Goal: Task Accomplishment & Management: Use online tool/utility

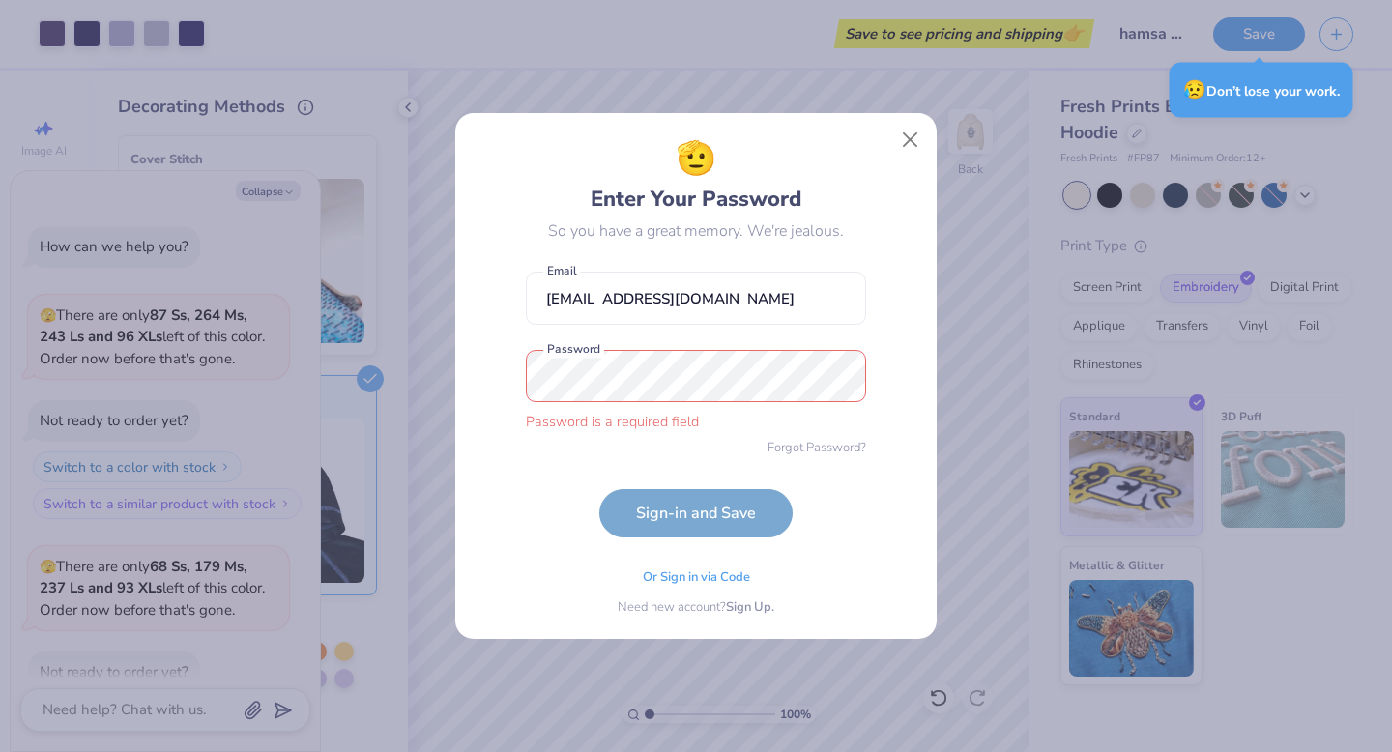
scroll to position [2290, 0]
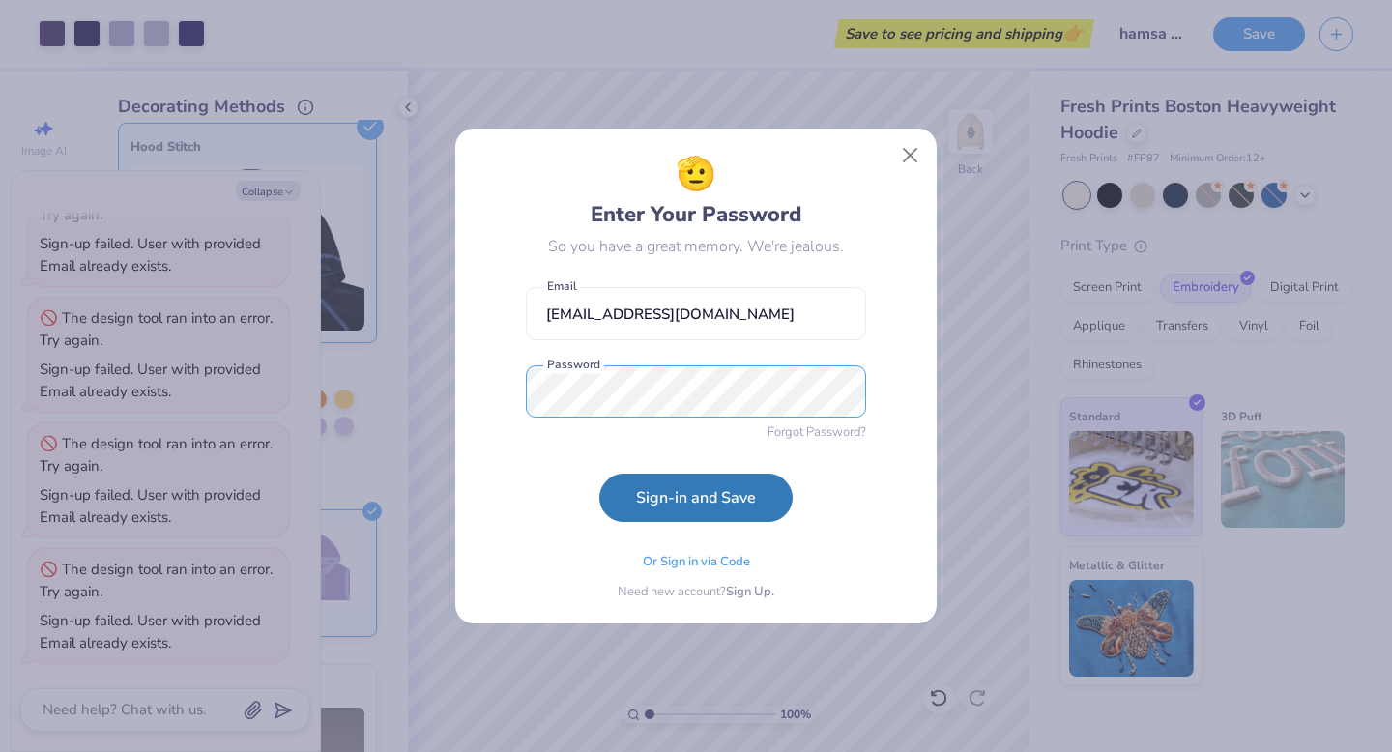
click at [599, 473] on button "Sign-in and Save" at bounding box center [695, 497] width 193 height 48
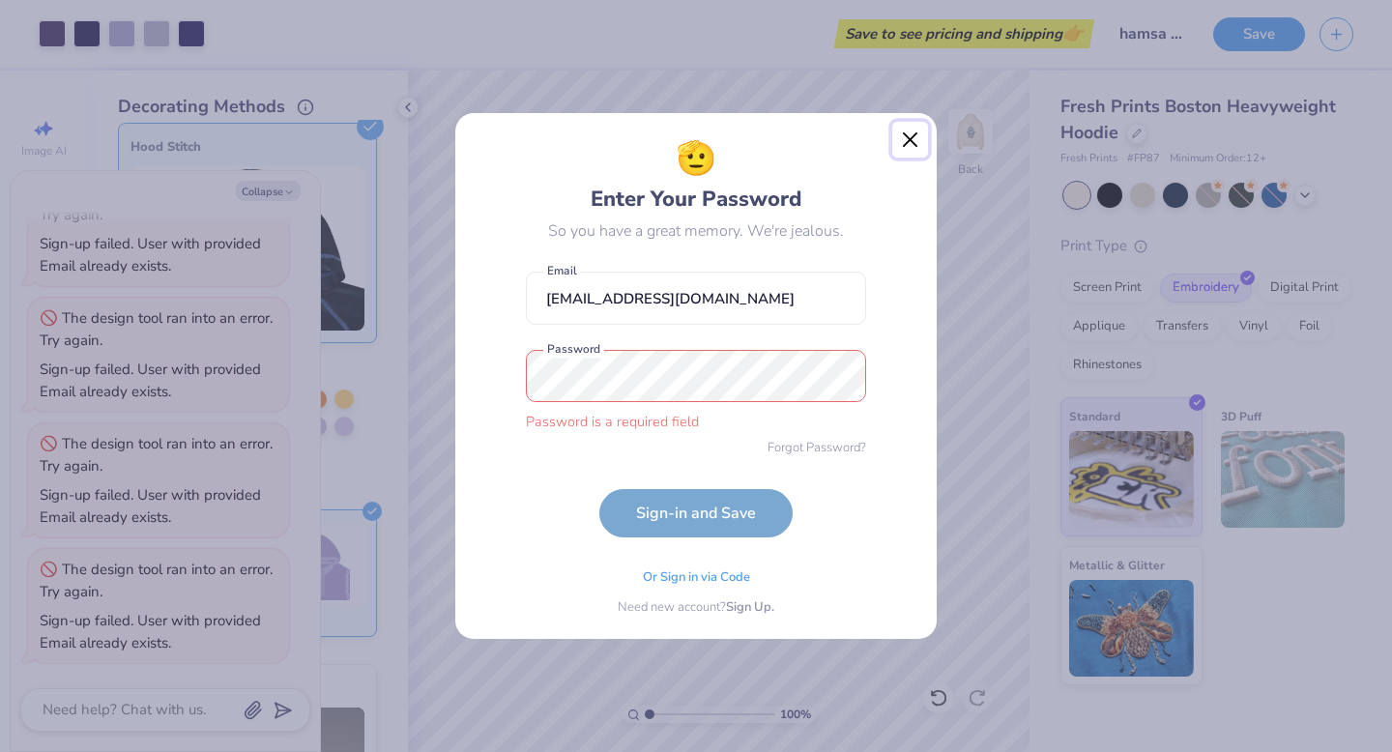
click at [911, 133] on button "Close" at bounding box center [910, 140] width 37 height 37
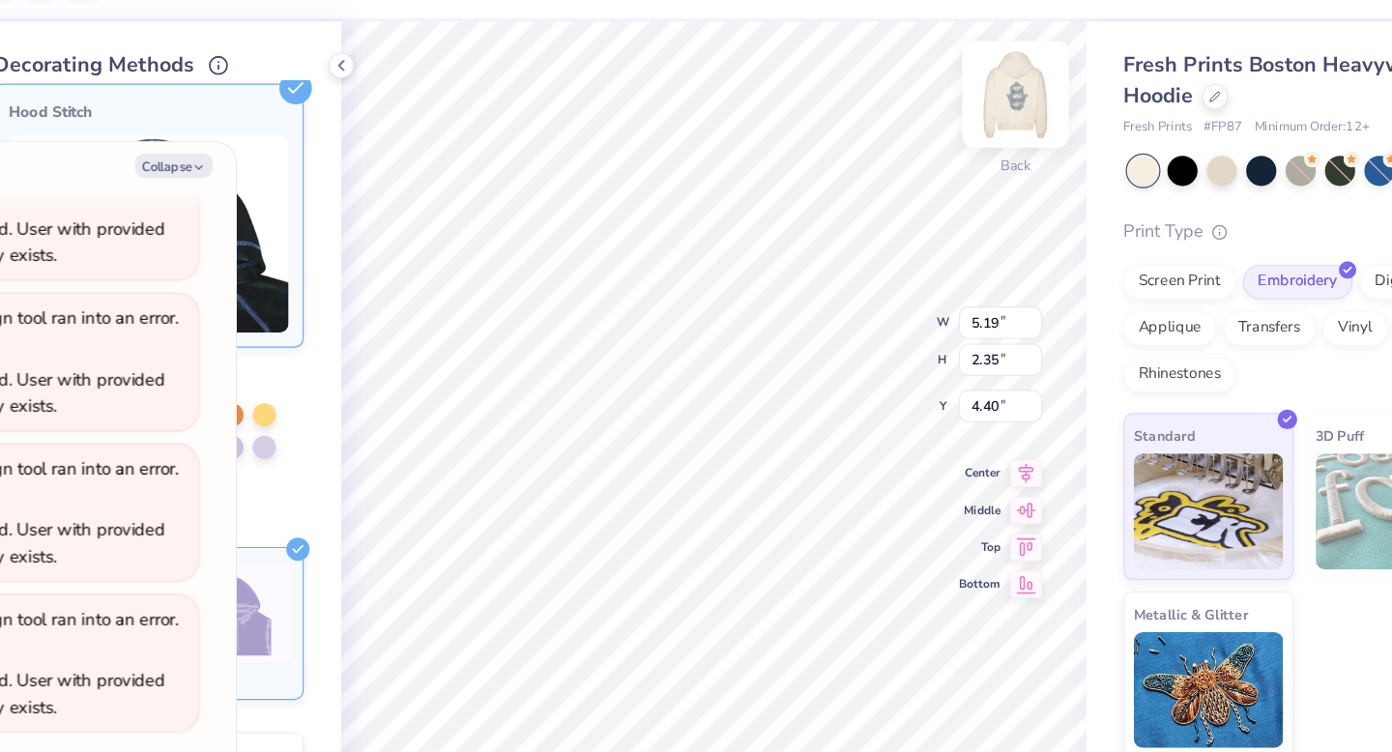
click at [979, 130] on img at bounding box center [970, 131] width 77 height 77
click at [980, 130] on div at bounding box center [970, 131] width 89 height 89
click at [971, 143] on img at bounding box center [970, 131] width 77 height 77
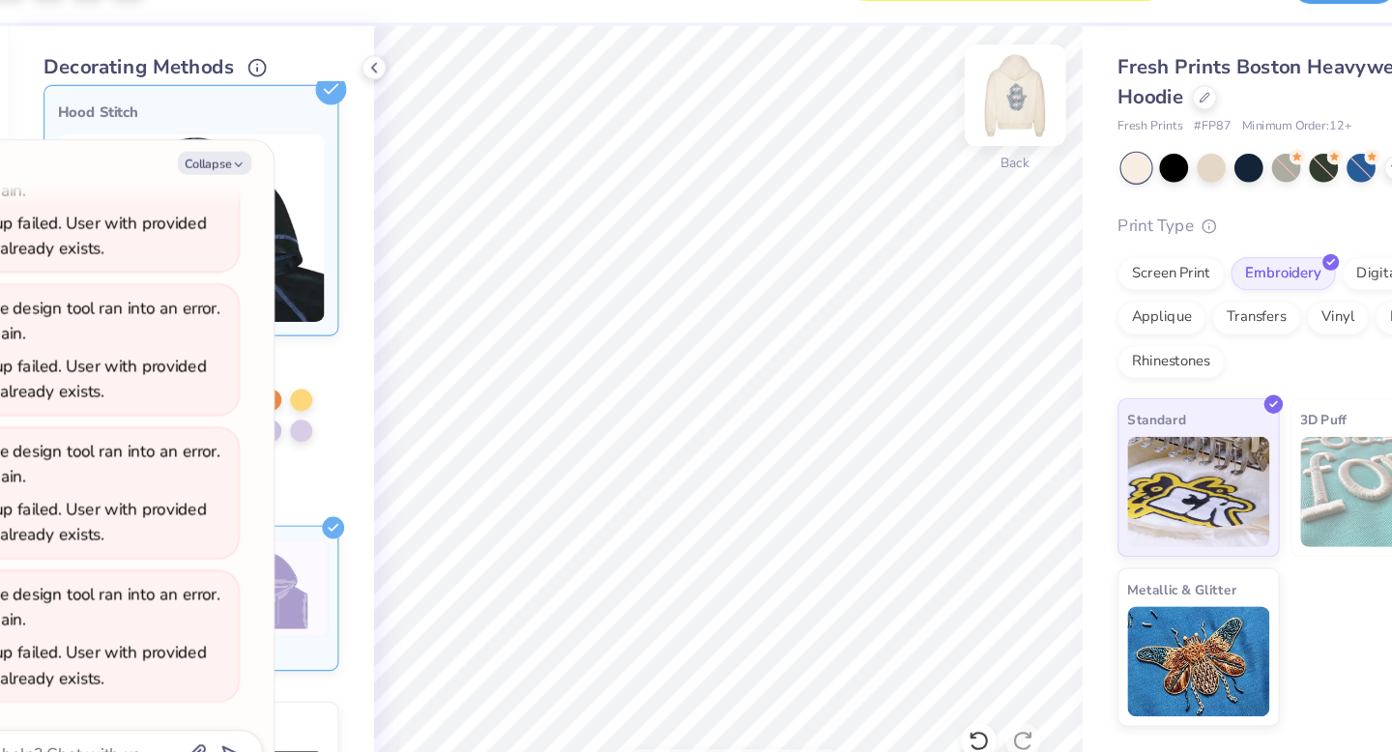
click at [970, 143] on img at bounding box center [970, 131] width 77 height 77
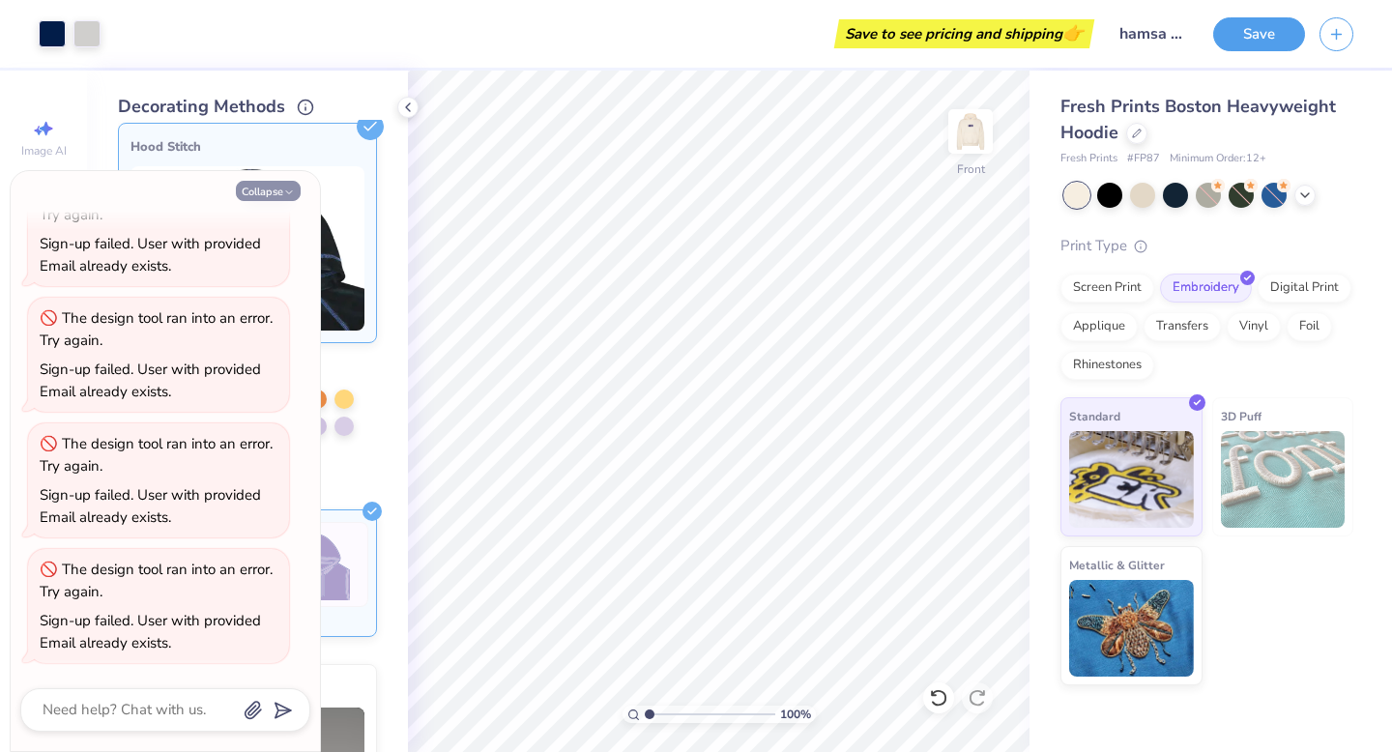
click at [255, 198] on button "Collapse" at bounding box center [268, 191] width 65 height 20
type textarea "x"
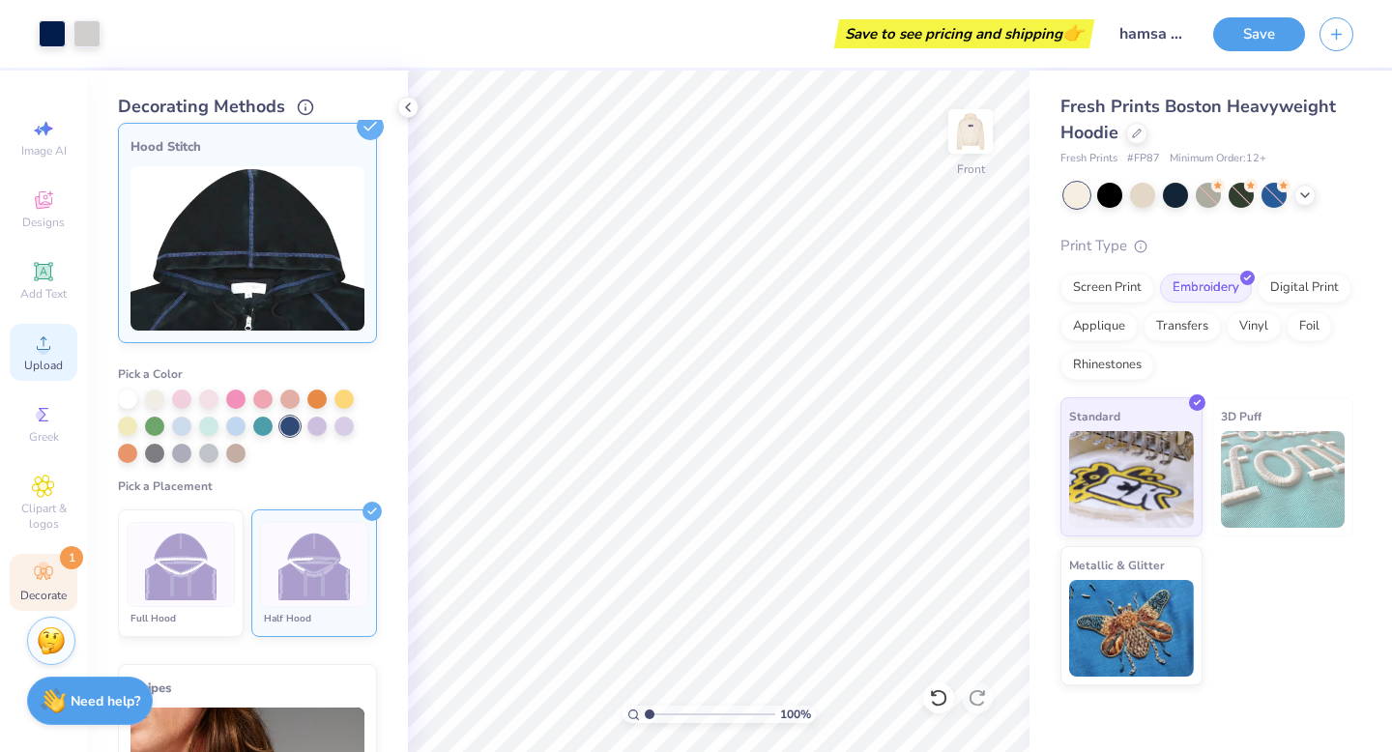
click at [63, 339] on div "Upload" at bounding box center [44, 352] width 68 height 57
click at [38, 222] on span "Designs" at bounding box center [43, 222] width 43 height 15
click at [31, 194] on div "Designs" at bounding box center [44, 209] width 68 height 57
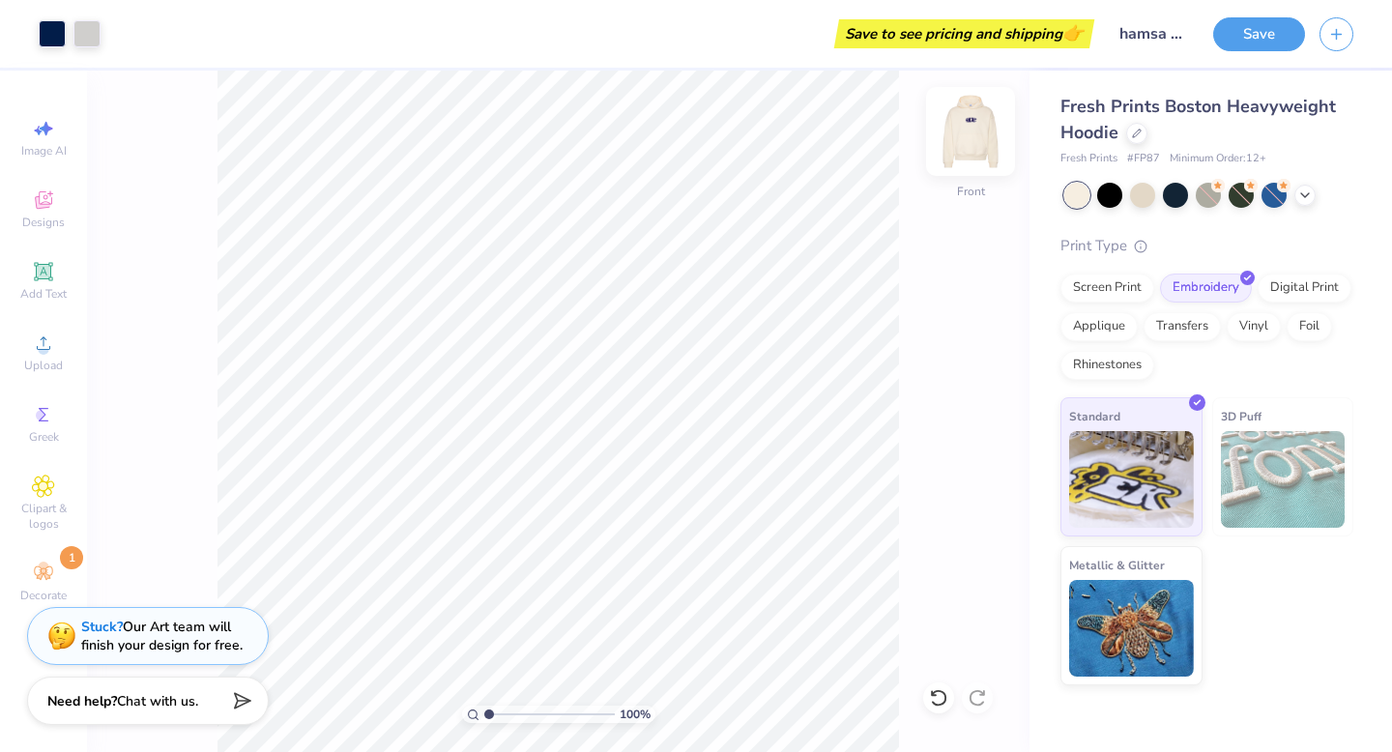
click at [960, 133] on img at bounding box center [970, 131] width 77 height 77
click at [47, 346] on circle at bounding box center [43, 349] width 11 height 11
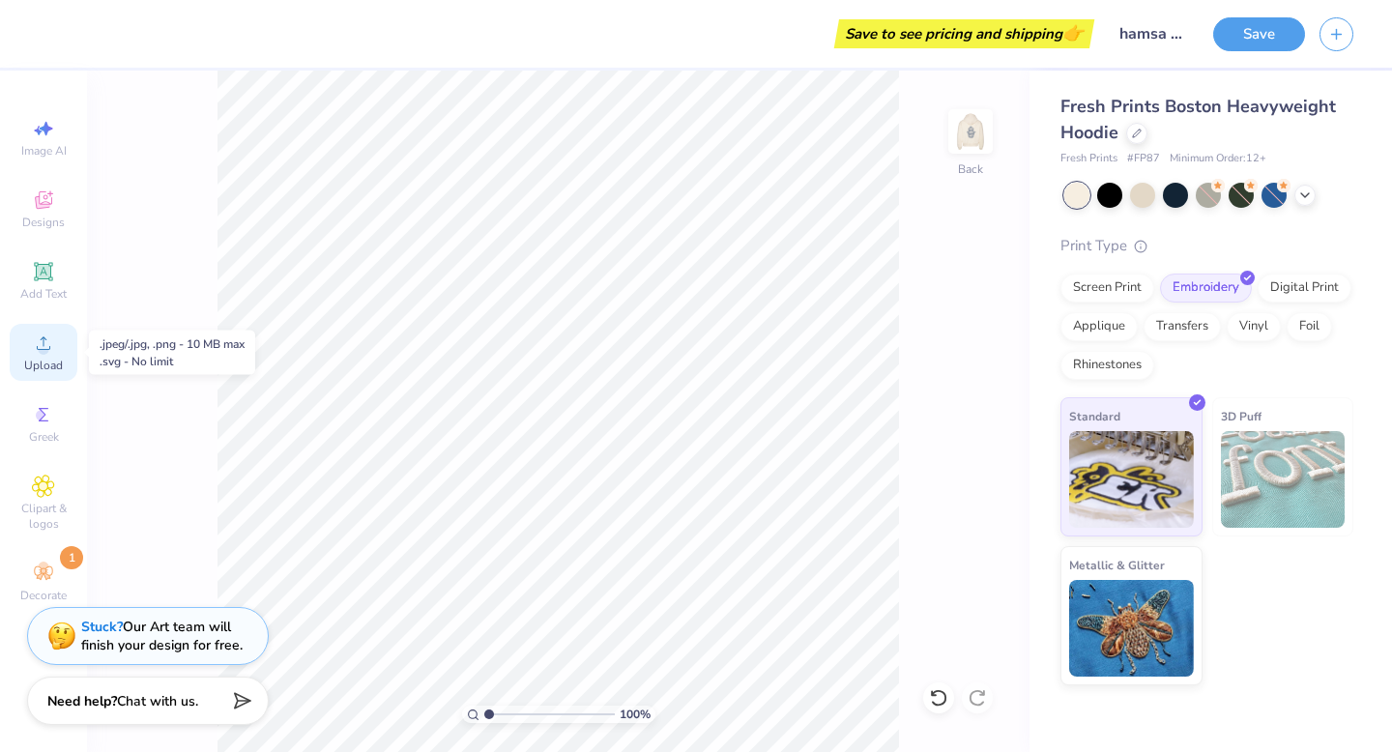
click at [47, 346] on circle at bounding box center [43, 349] width 11 height 11
click at [45, 344] on icon at bounding box center [43, 342] width 23 height 23
click at [136, 350] on div "100 % Back" at bounding box center [558, 411] width 942 height 681
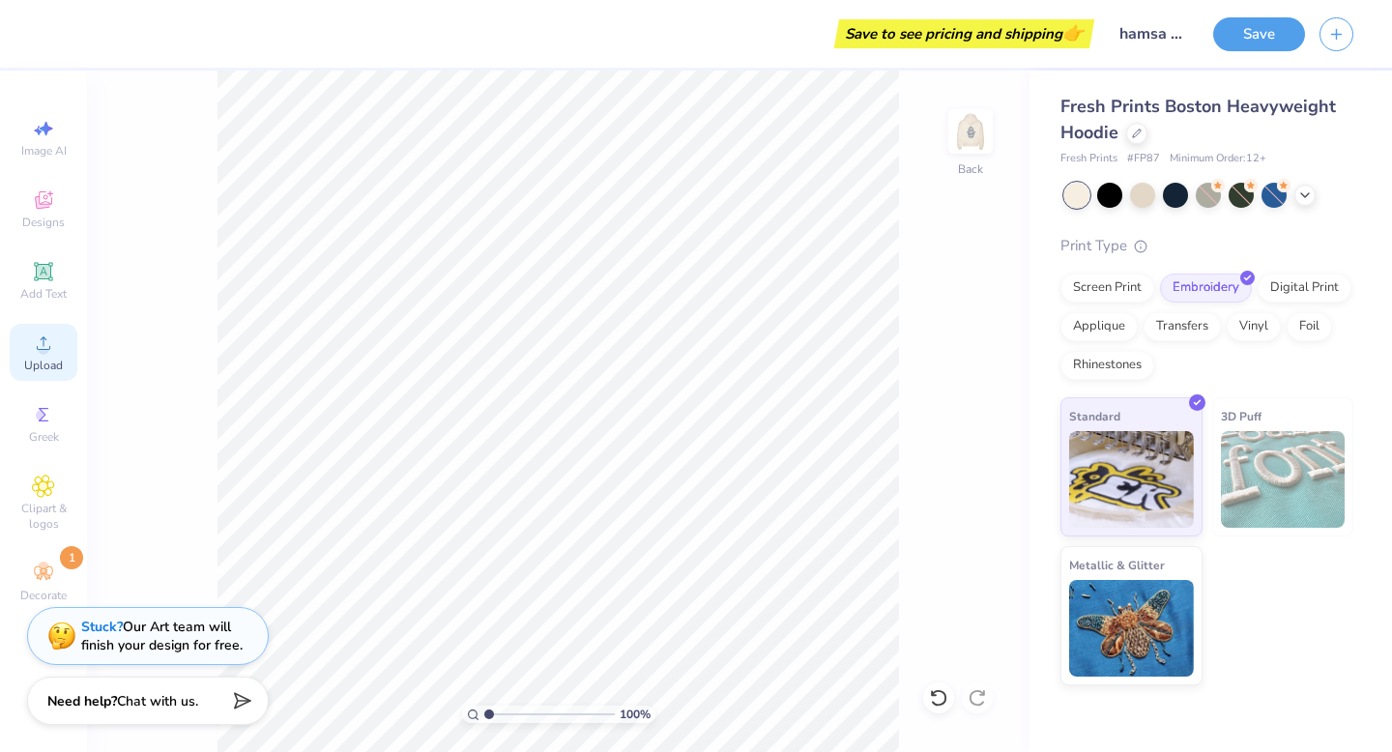
click at [22, 352] on div "Upload" at bounding box center [44, 352] width 68 height 57
click at [207, 281] on div "100 % Back" at bounding box center [558, 411] width 942 height 681
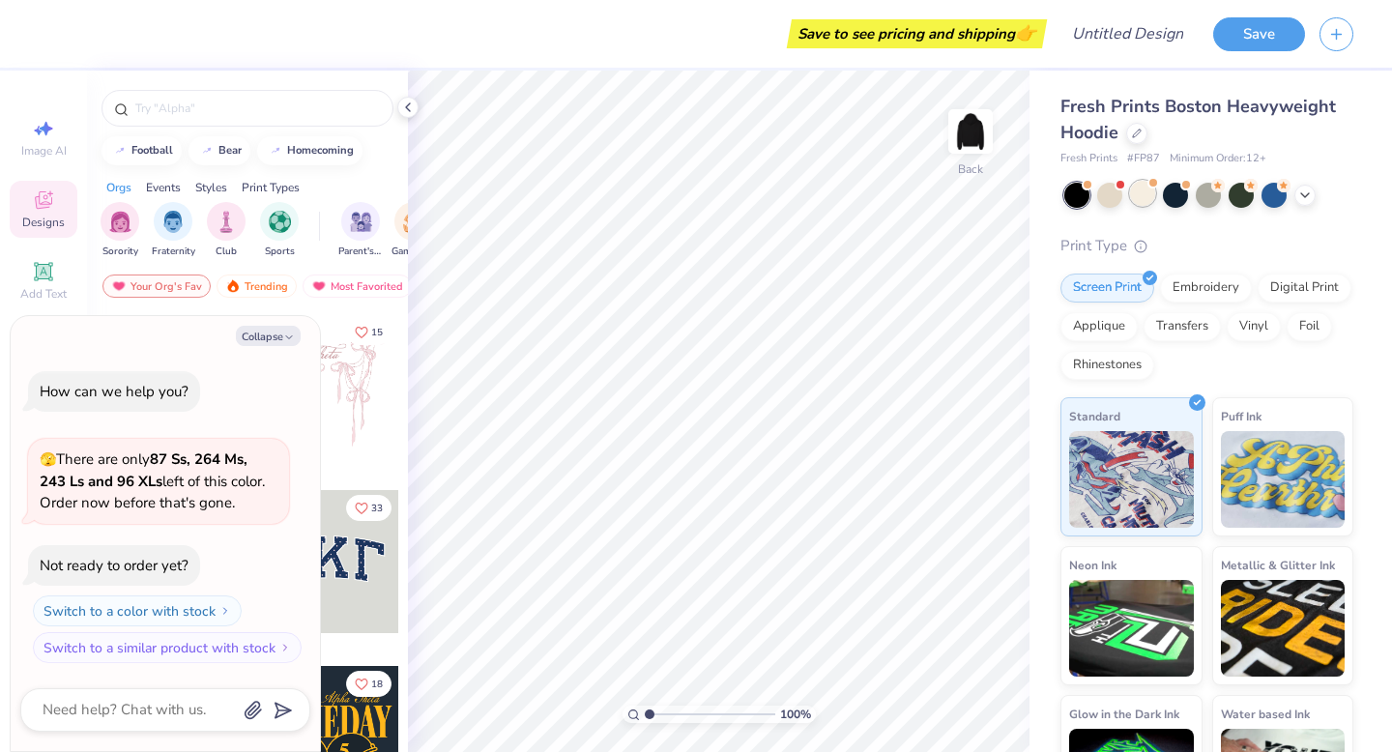
click at [1130, 198] on div at bounding box center [1142, 193] width 25 height 25
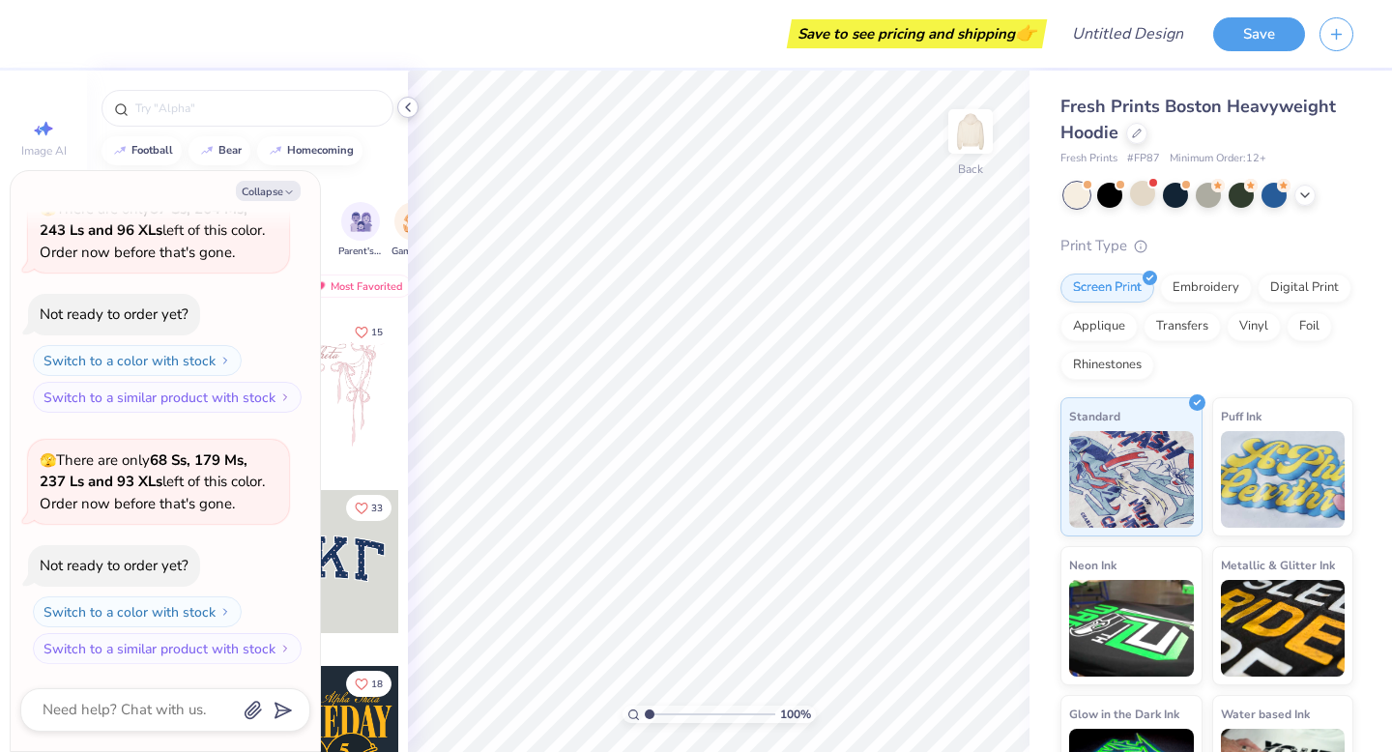
click at [409, 112] on icon at bounding box center [407, 107] width 15 height 15
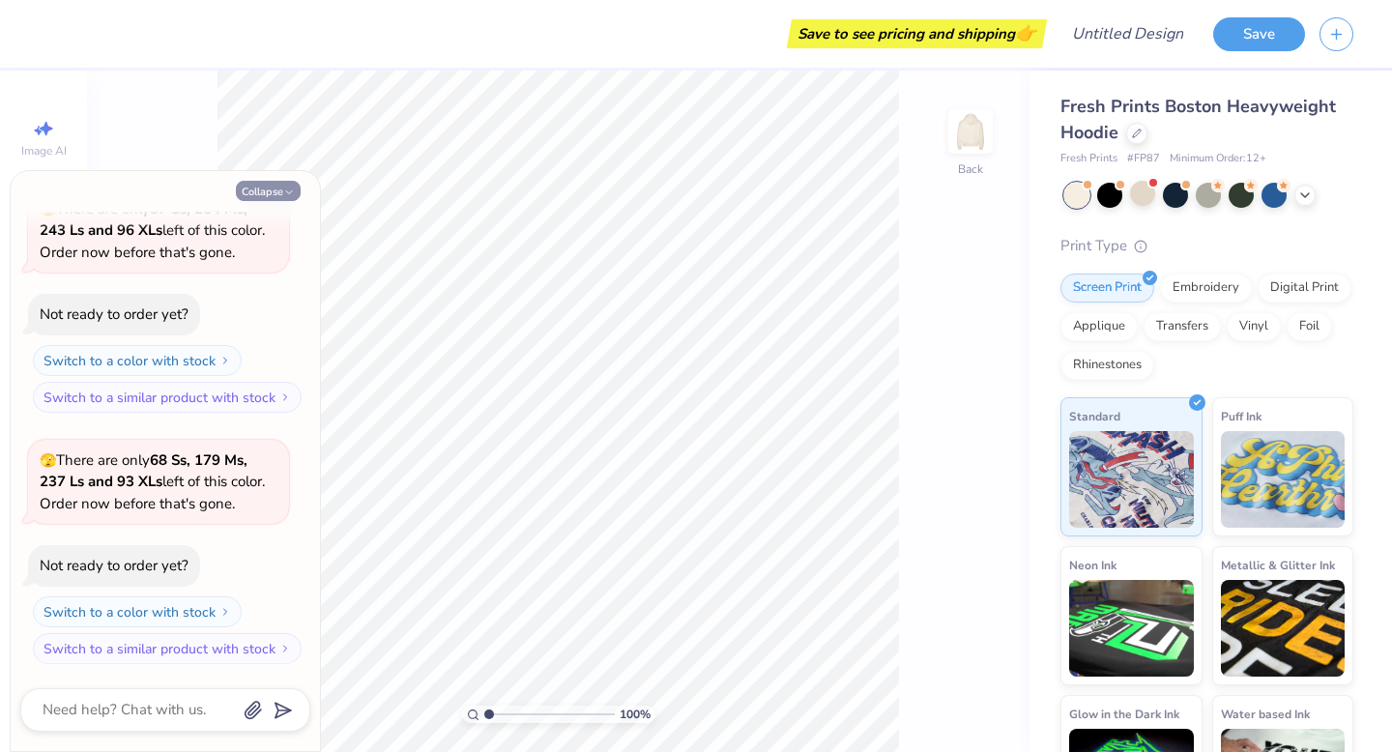
click at [276, 199] on button "Collapse" at bounding box center [268, 191] width 65 height 20
type textarea "x"
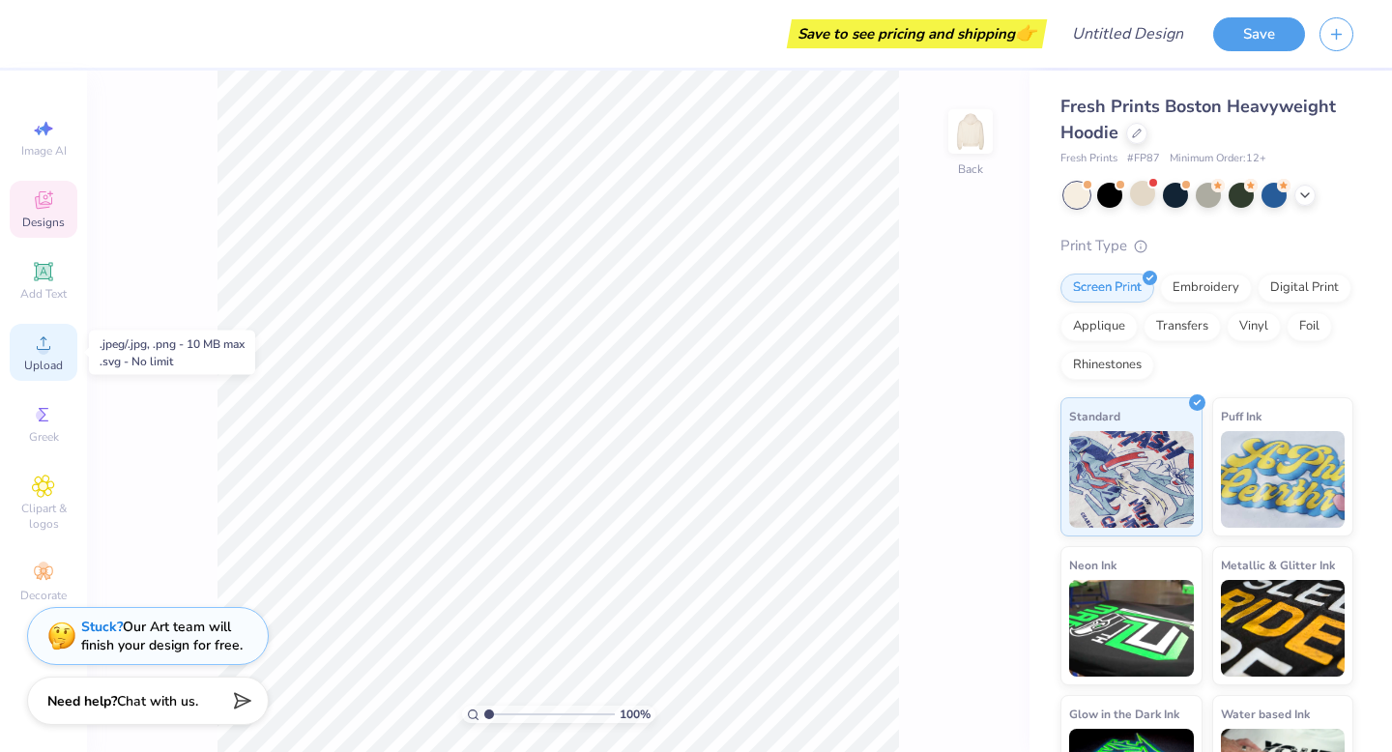
click at [39, 353] on icon at bounding box center [43, 342] width 23 height 23
click at [39, 351] on circle at bounding box center [43, 349] width 11 height 11
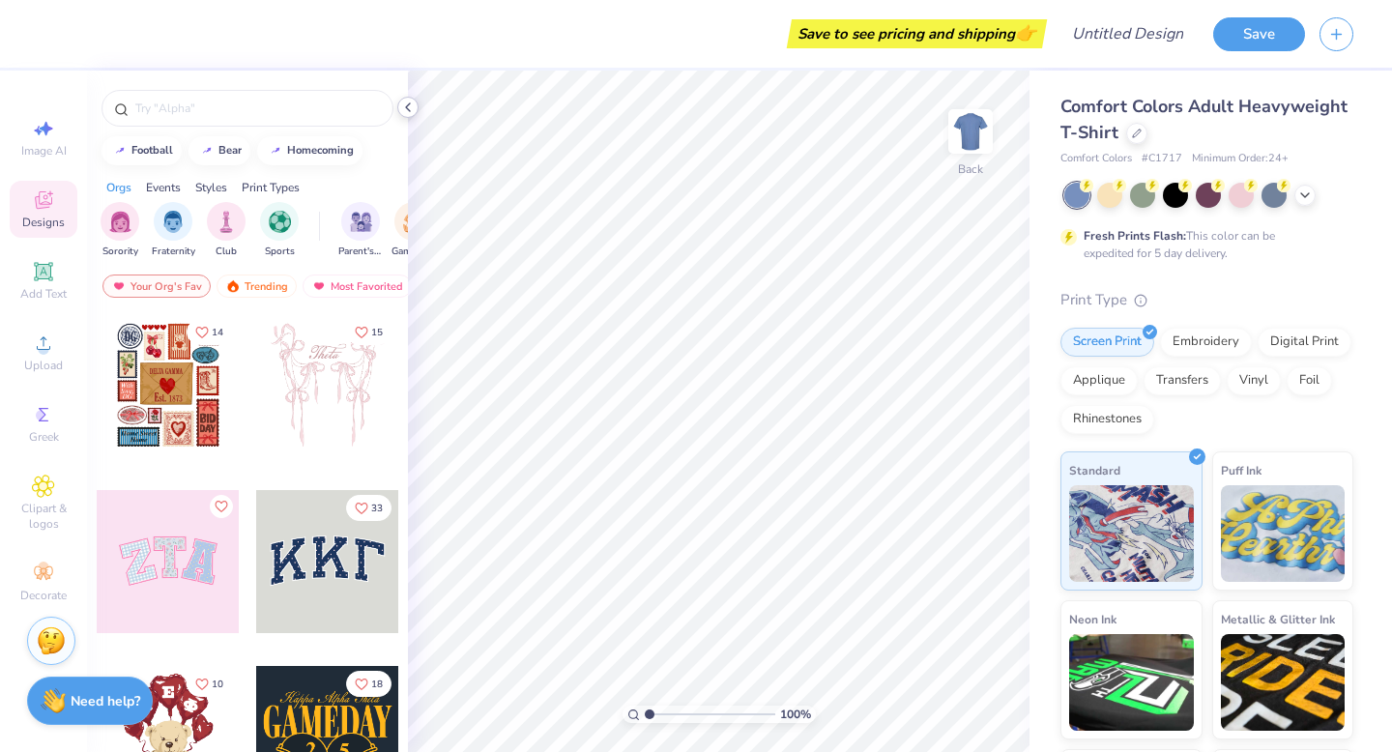
click at [409, 101] on icon at bounding box center [407, 107] width 15 height 15
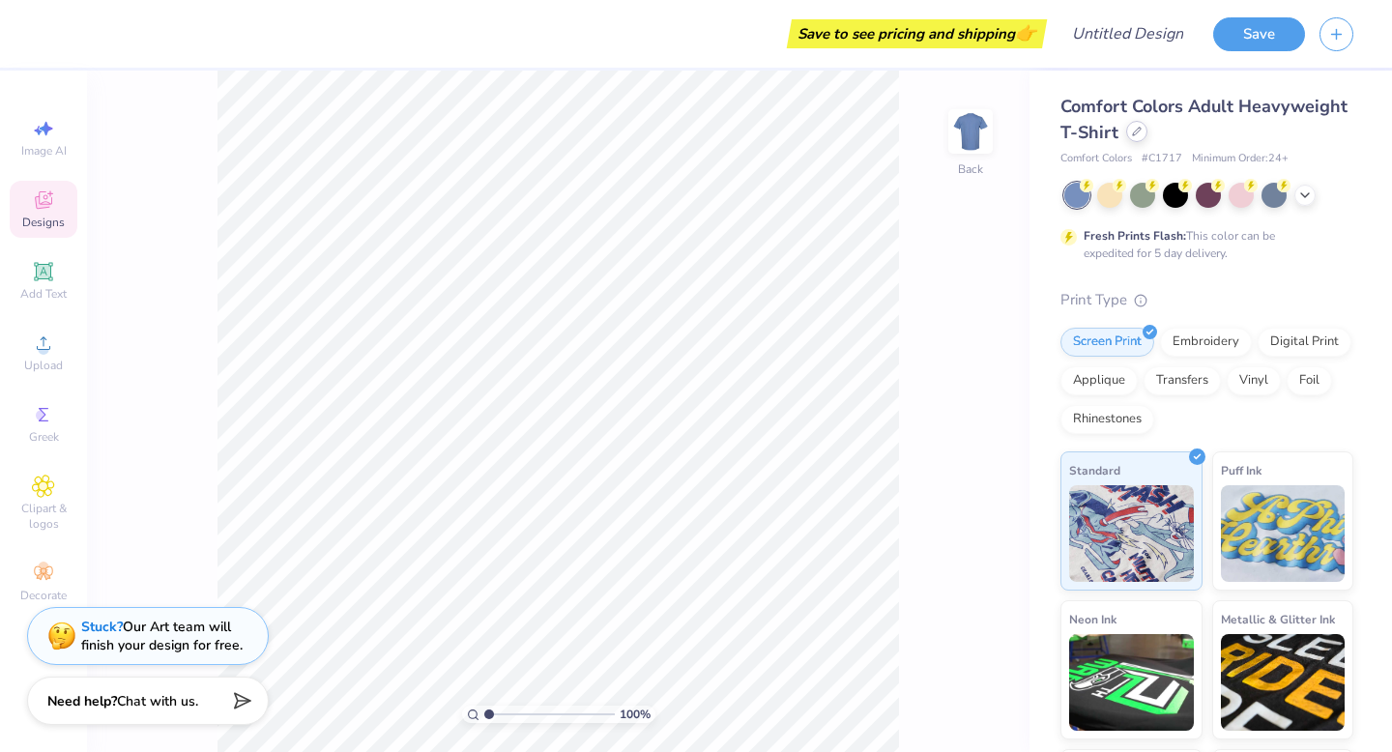
click at [1138, 134] on icon at bounding box center [1137, 132] width 10 height 10
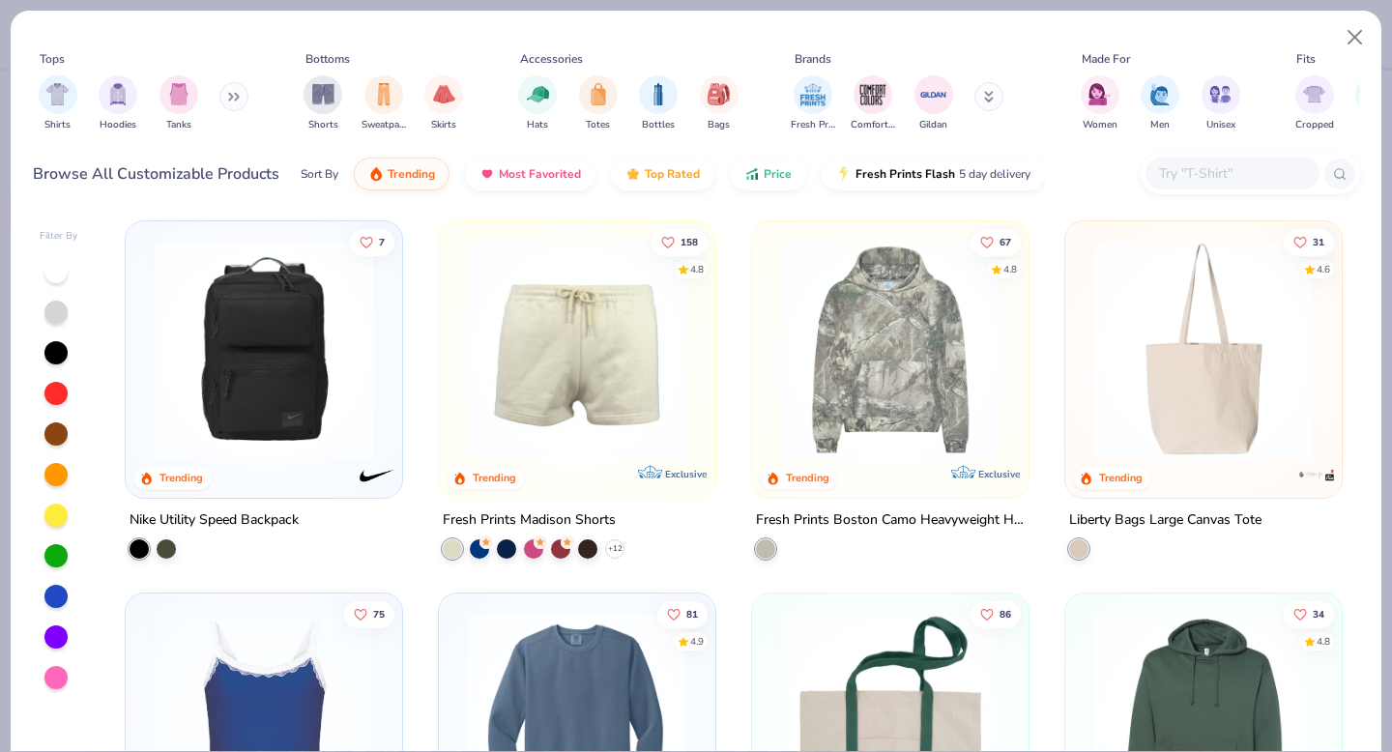
scroll to position [2607, 0]
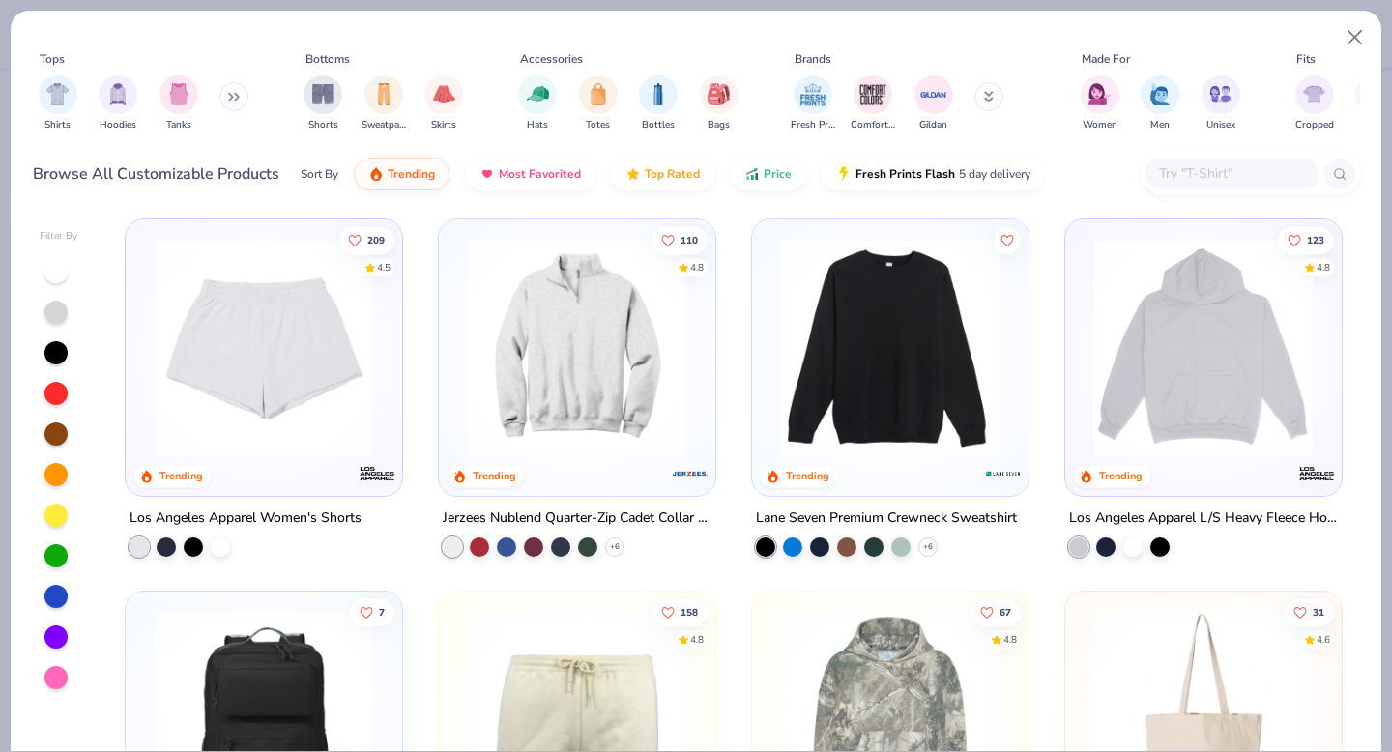
click at [1222, 397] on img at bounding box center [1203, 348] width 238 height 218
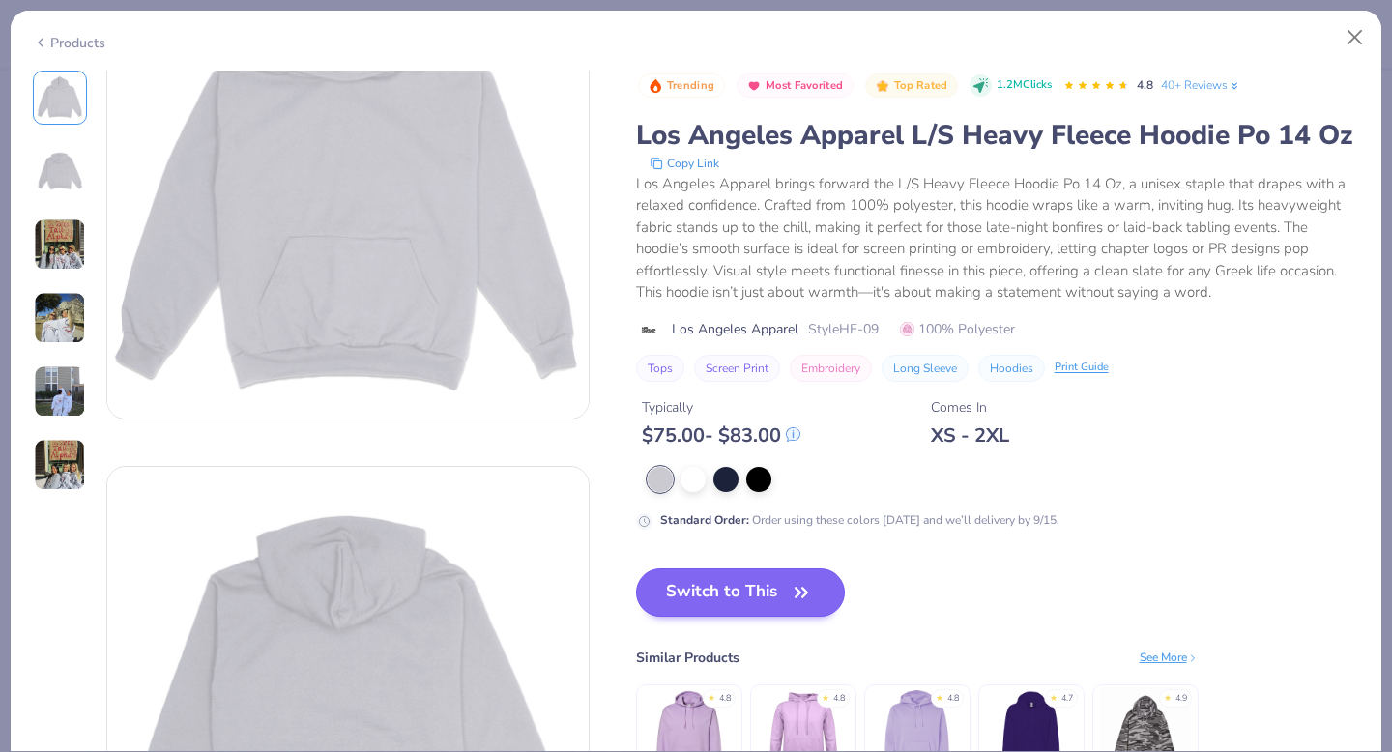
scroll to position [140, 0]
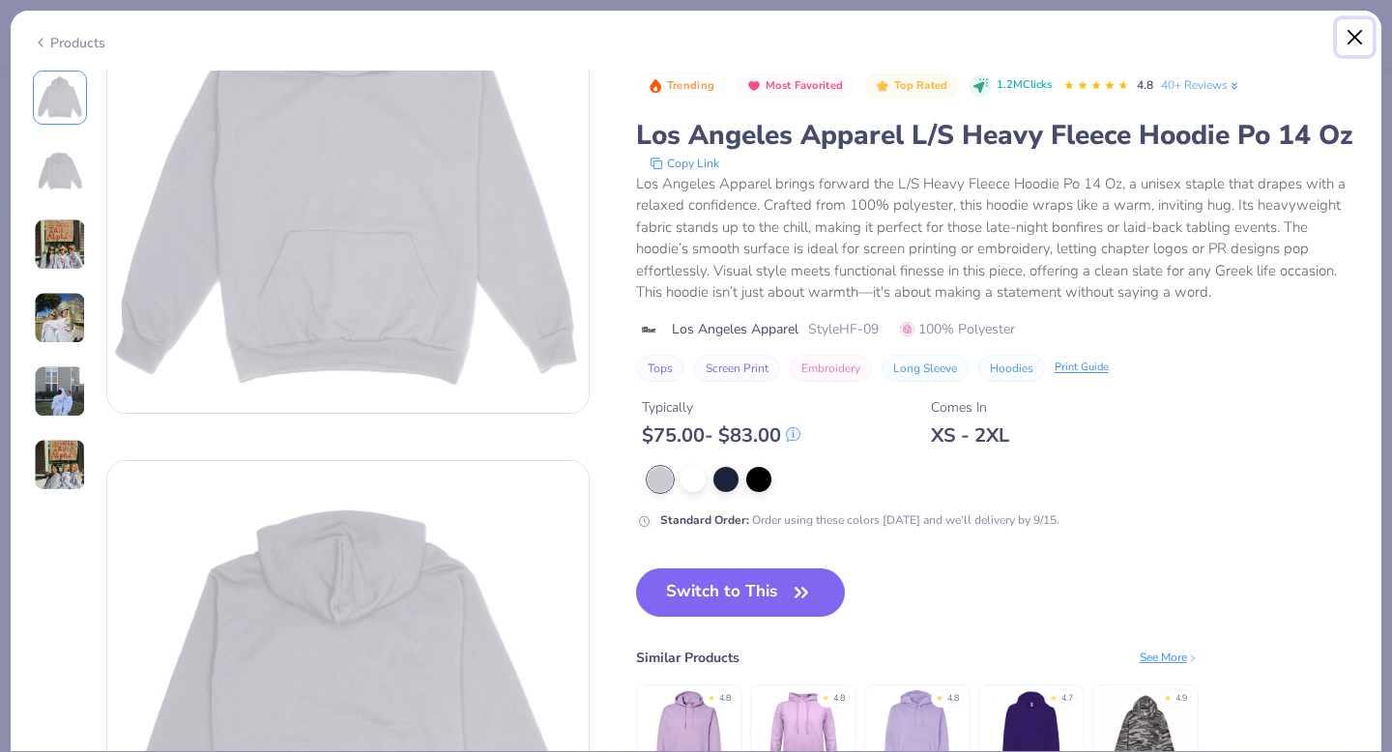
click at [1353, 30] on button "Close" at bounding box center [1354, 37] width 37 height 37
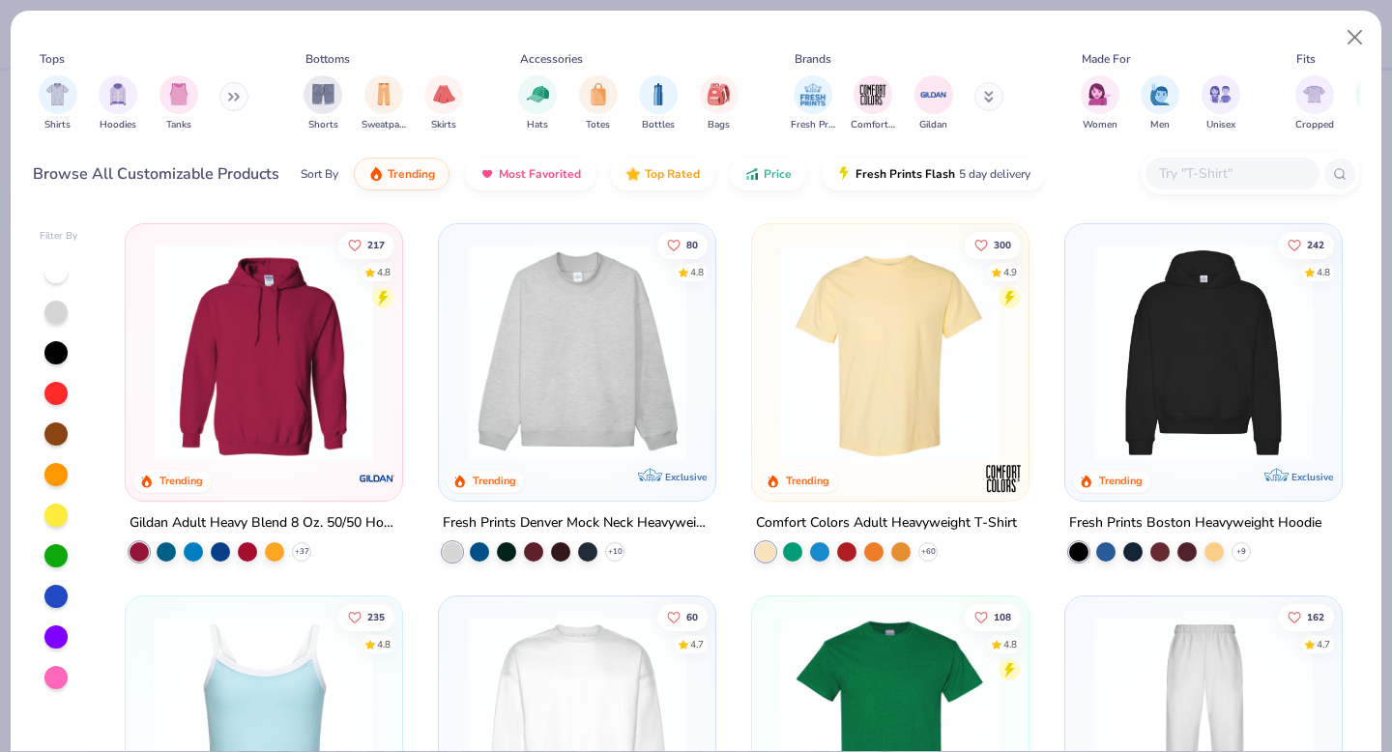
click at [1200, 415] on img at bounding box center [1203, 353] width 238 height 218
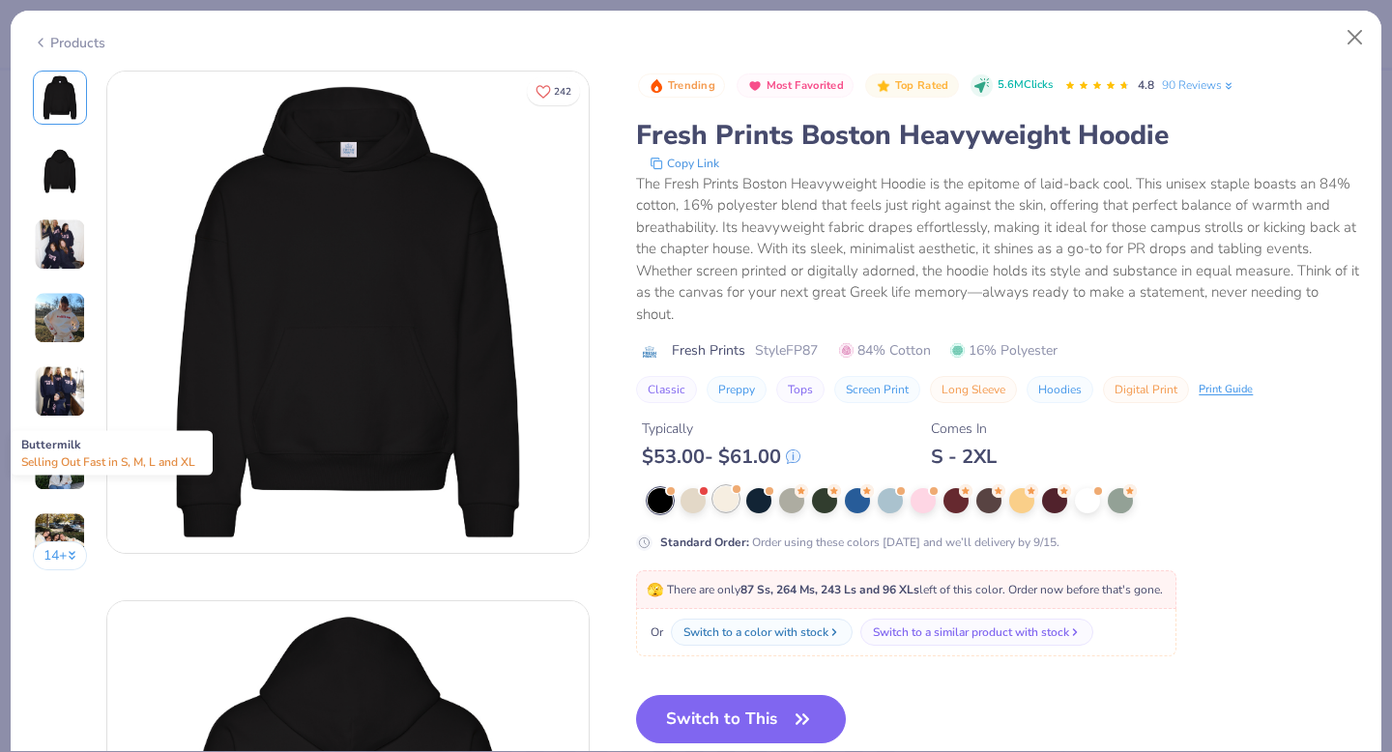
click at [723, 499] on div at bounding box center [725, 498] width 25 height 25
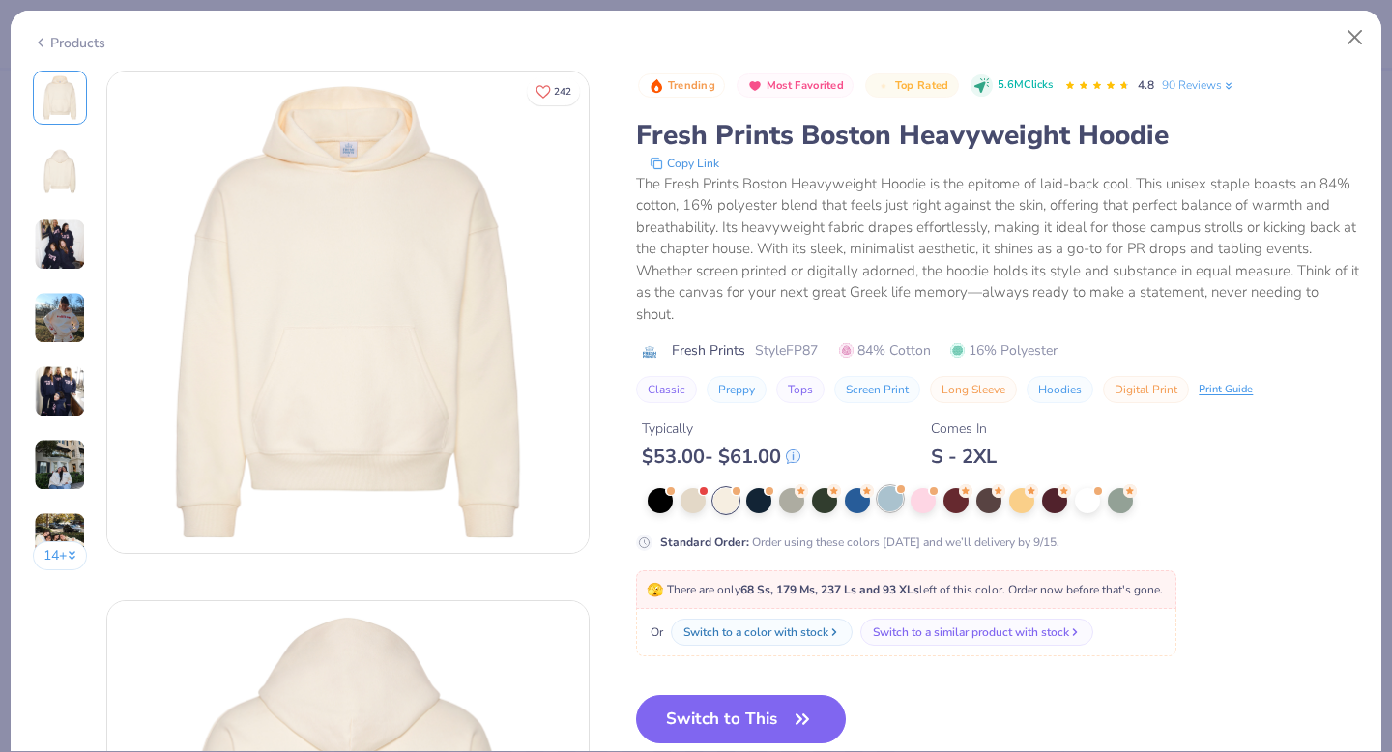
click at [890, 511] on div at bounding box center [889, 498] width 25 height 25
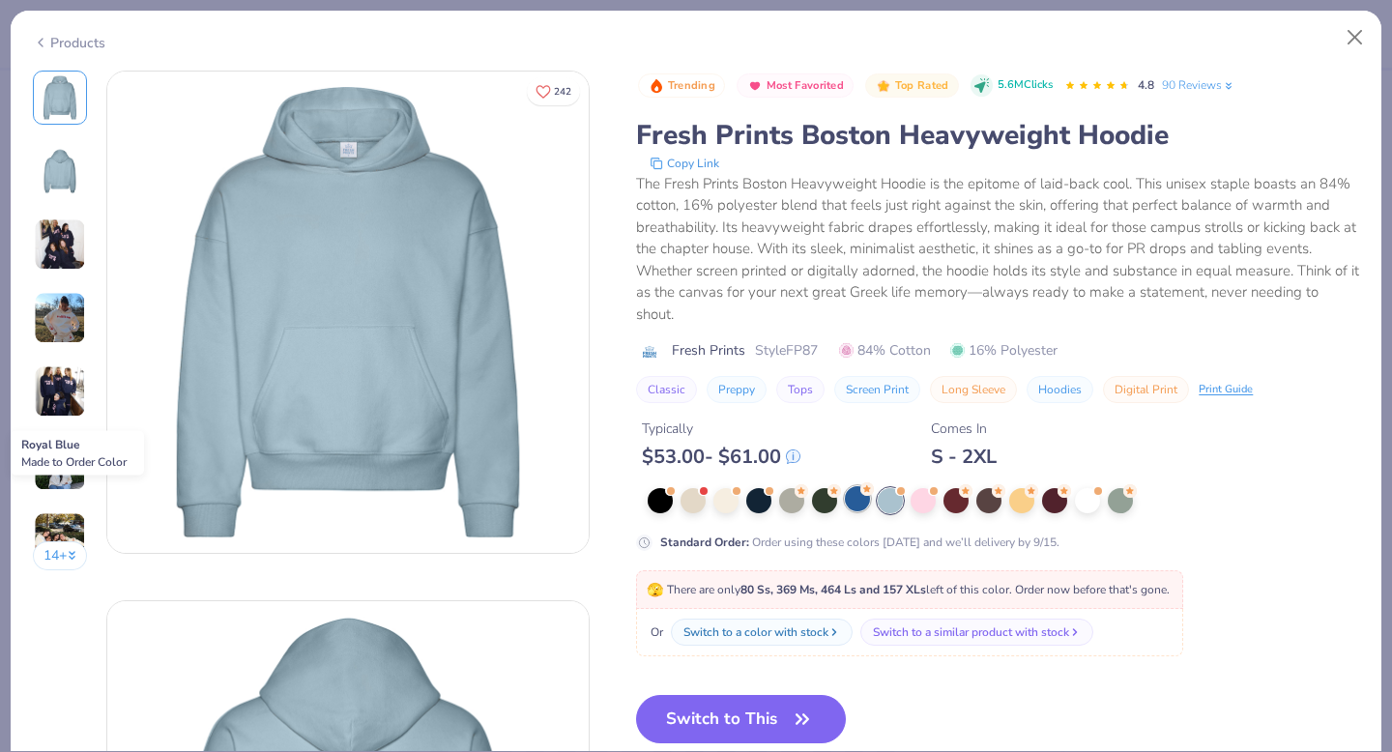
click at [859, 501] on div at bounding box center [857, 498] width 25 height 25
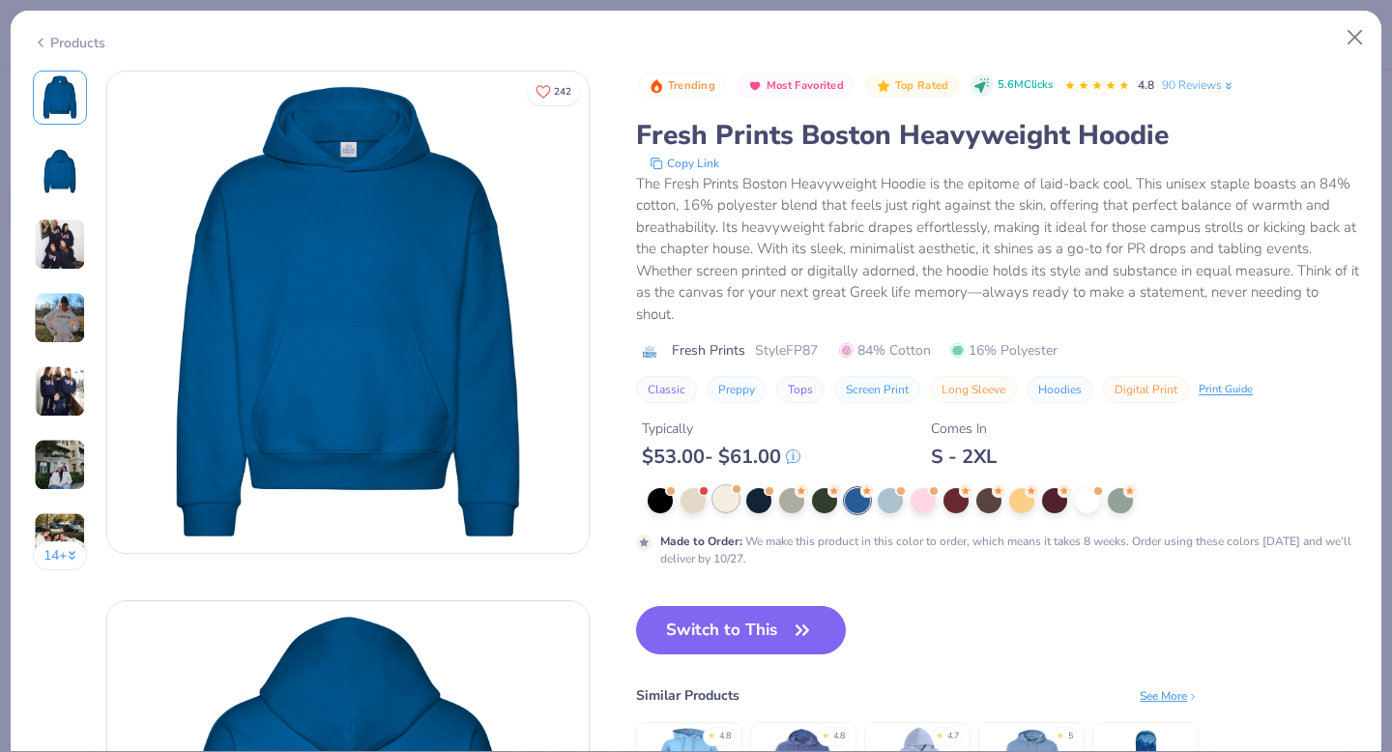
click at [724, 502] on div at bounding box center [725, 498] width 25 height 25
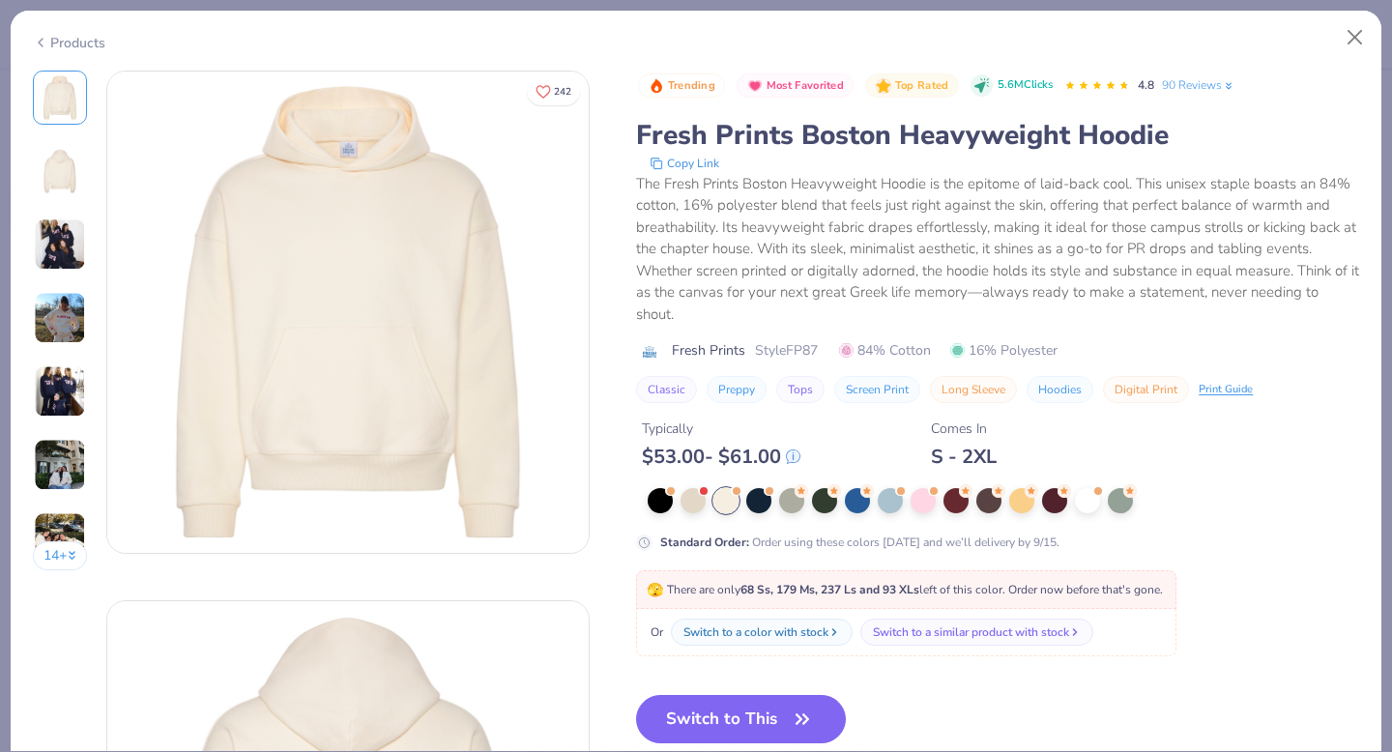
click at [65, 307] on img at bounding box center [60, 318] width 52 height 52
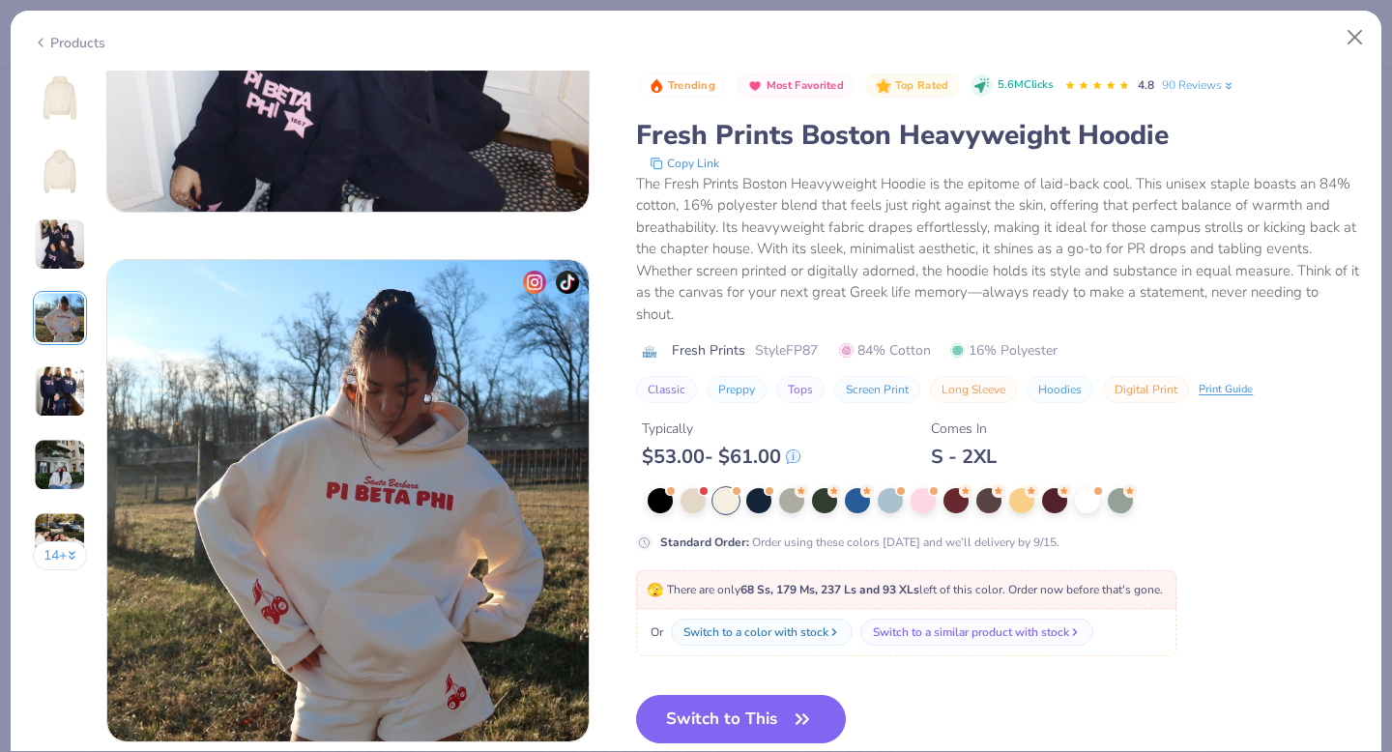
scroll to position [1589, 0]
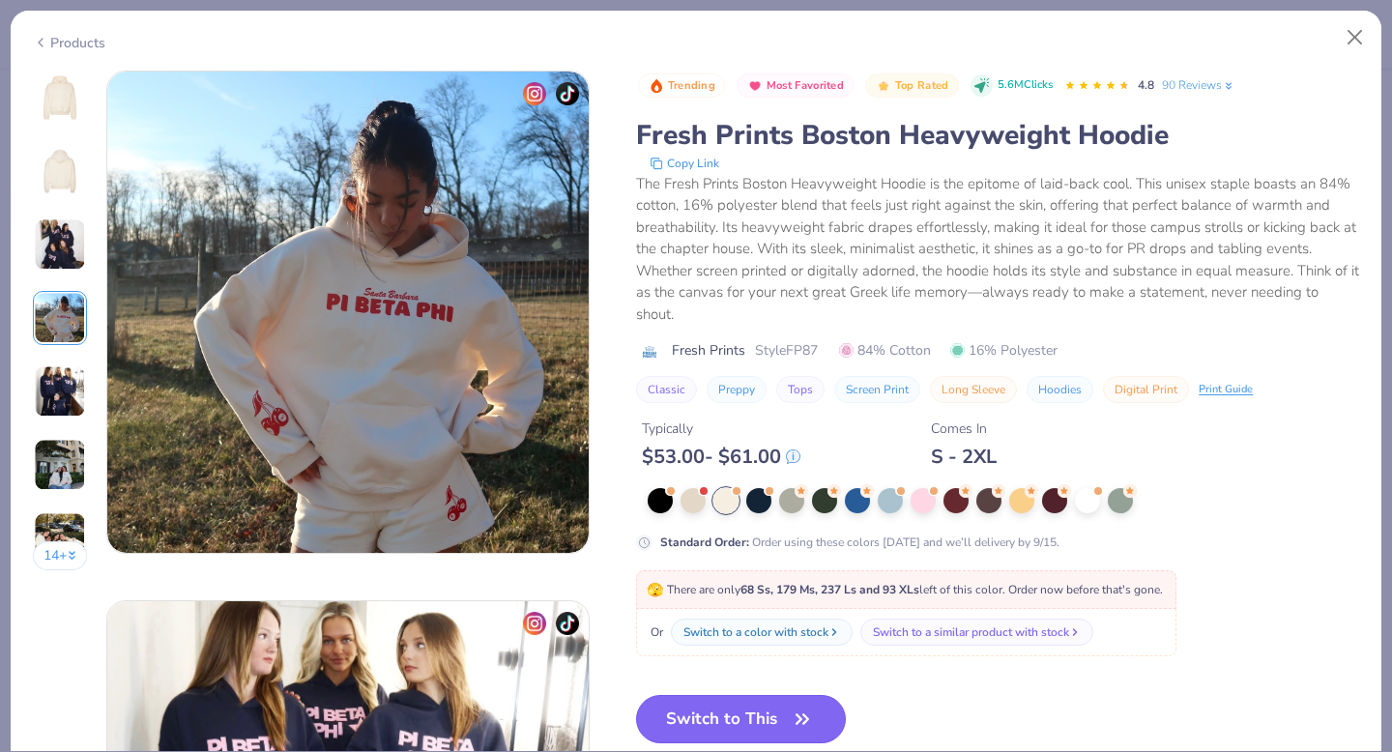
click at [740, 728] on button "Switch to This" at bounding box center [741, 719] width 210 height 48
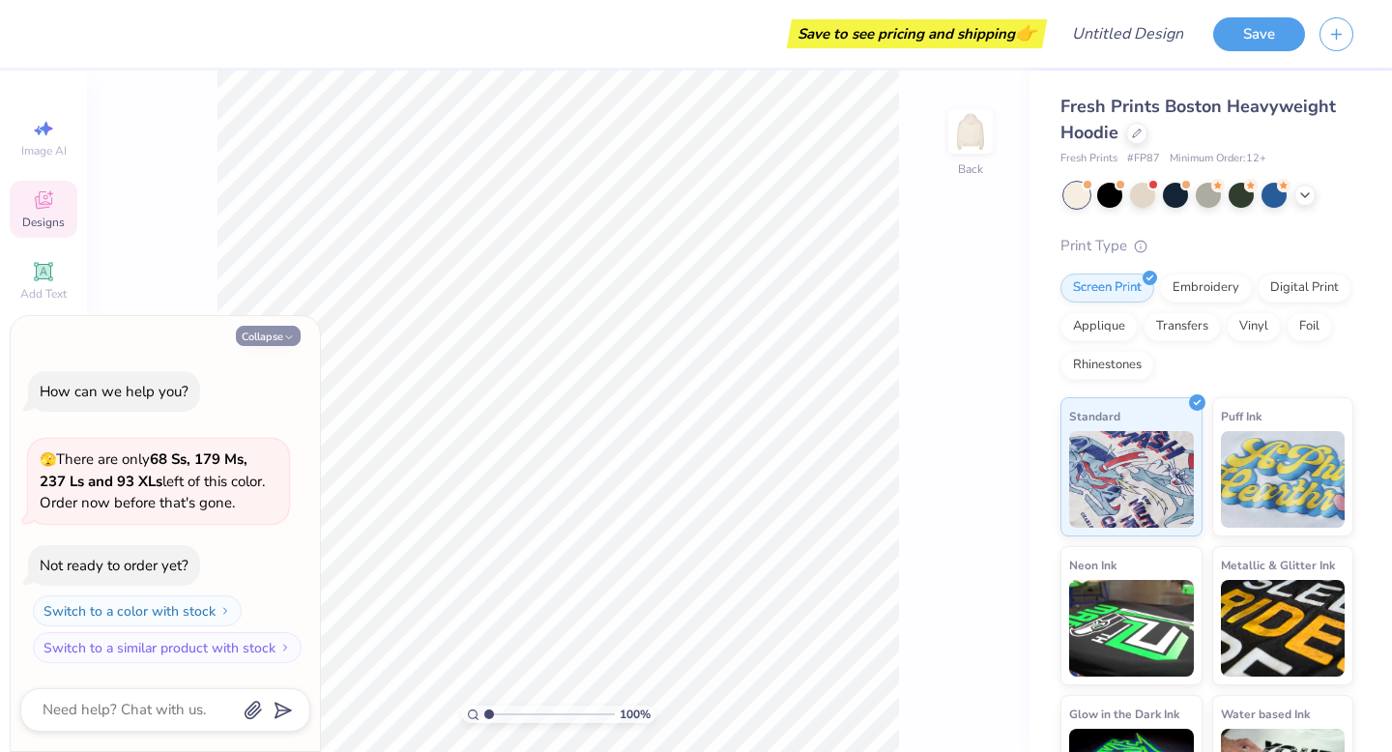
click at [276, 338] on button "Collapse" at bounding box center [268, 336] width 65 height 20
type textarea "x"
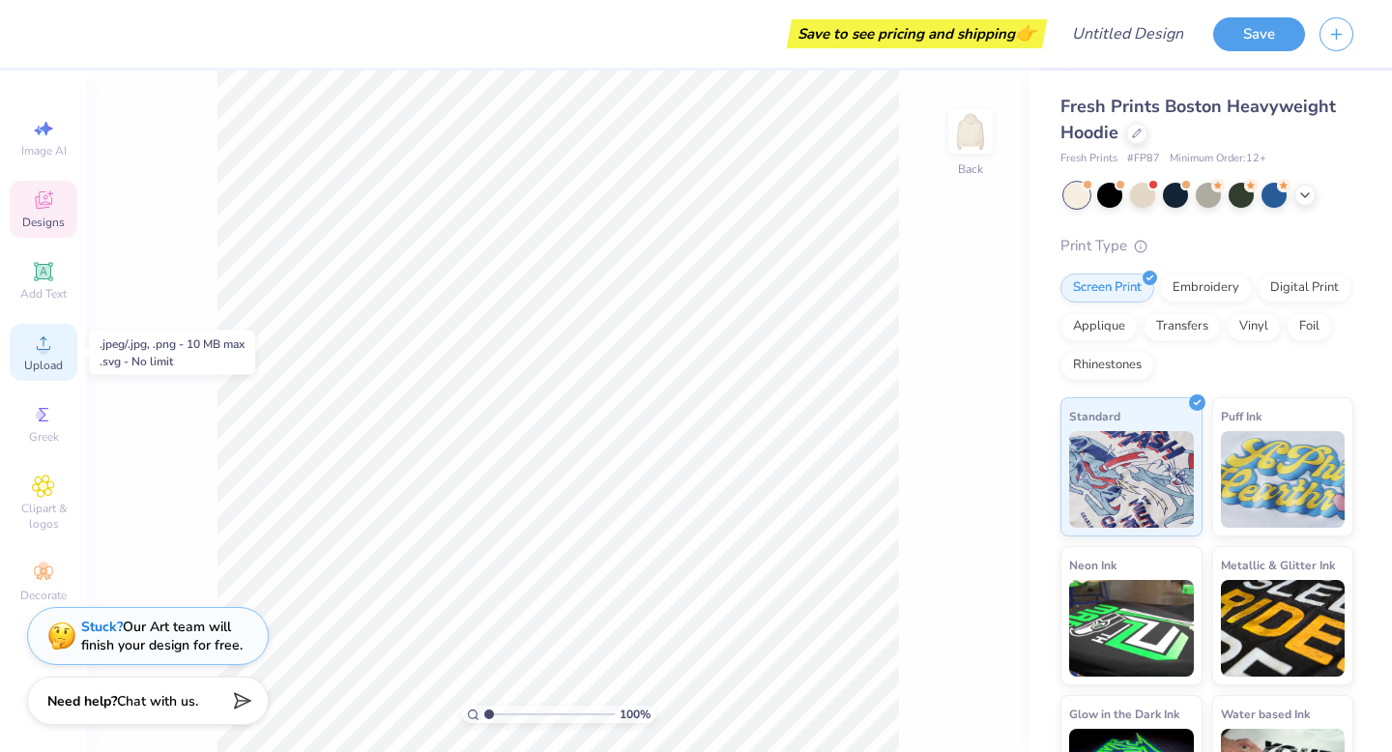
click at [22, 355] on div "Upload" at bounding box center [44, 352] width 68 height 57
click at [33, 353] on icon at bounding box center [43, 342] width 23 height 23
click at [34, 353] on icon at bounding box center [43, 342] width 23 height 23
click at [34, 340] on icon at bounding box center [43, 342] width 23 height 23
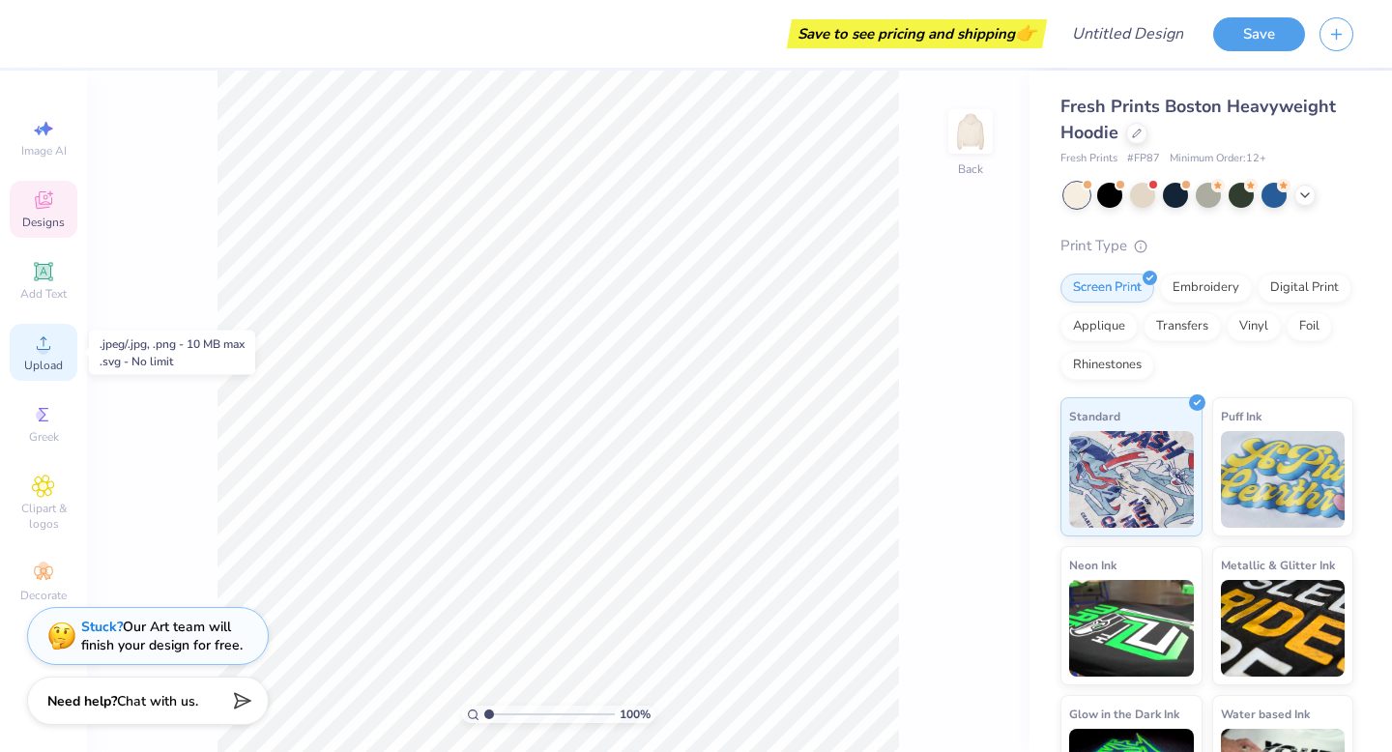
click at [40, 345] on circle at bounding box center [43, 349] width 11 height 11
click at [14, 355] on div "Upload" at bounding box center [44, 352] width 68 height 57
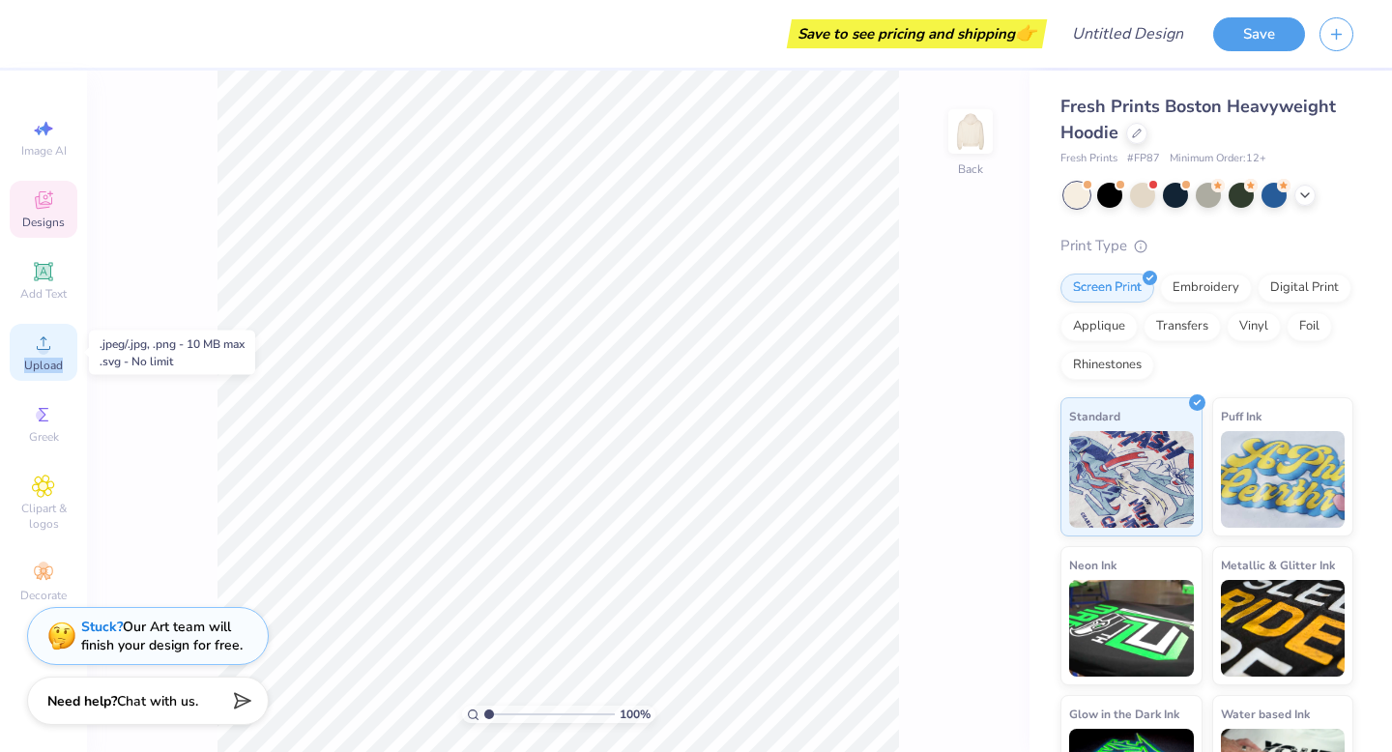
click at [14, 355] on div "Upload" at bounding box center [44, 352] width 68 height 57
click at [44, 335] on icon at bounding box center [43, 342] width 23 height 23
click at [1281, 440] on img at bounding box center [1282, 476] width 125 height 97
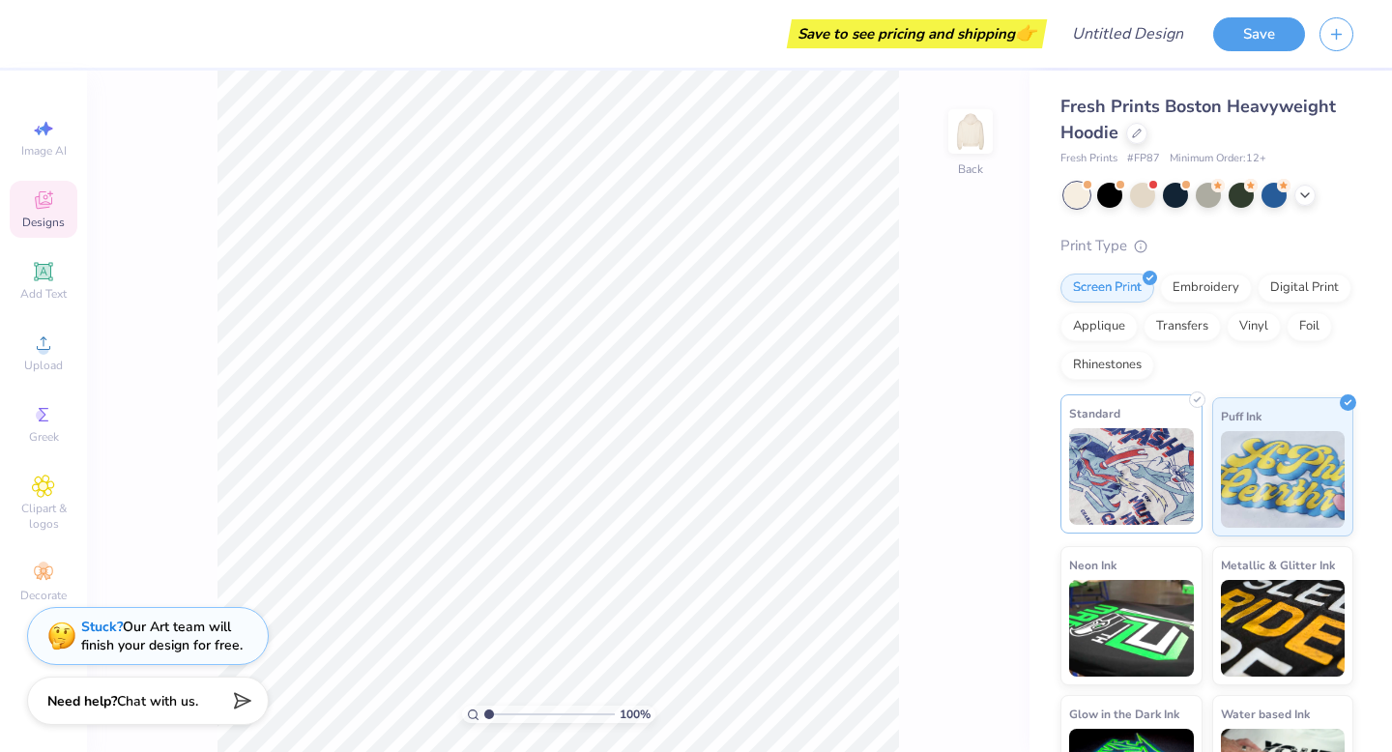
click at [1165, 467] on img at bounding box center [1131, 476] width 125 height 97
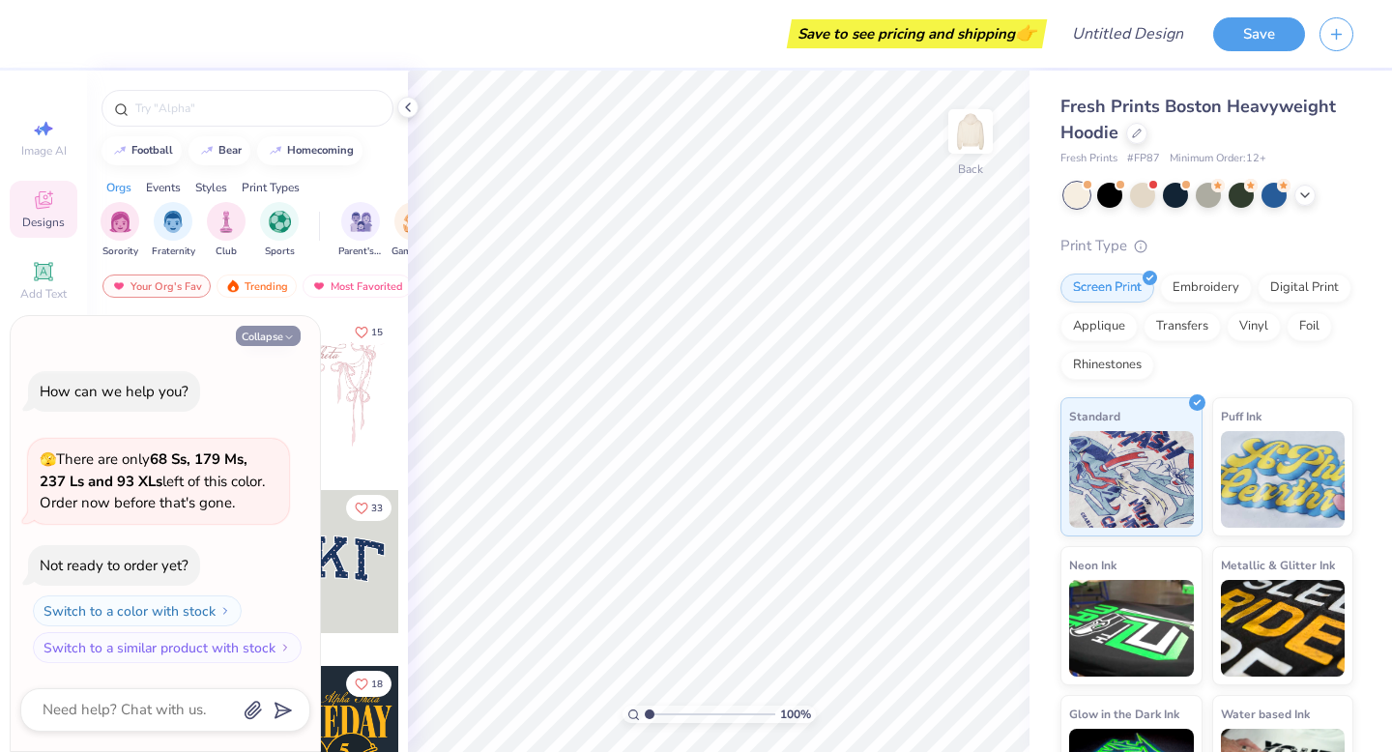
click at [276, 337] on button "Collapse" at bounding box center [268, 336] width 65 height 20
type textarea "x"
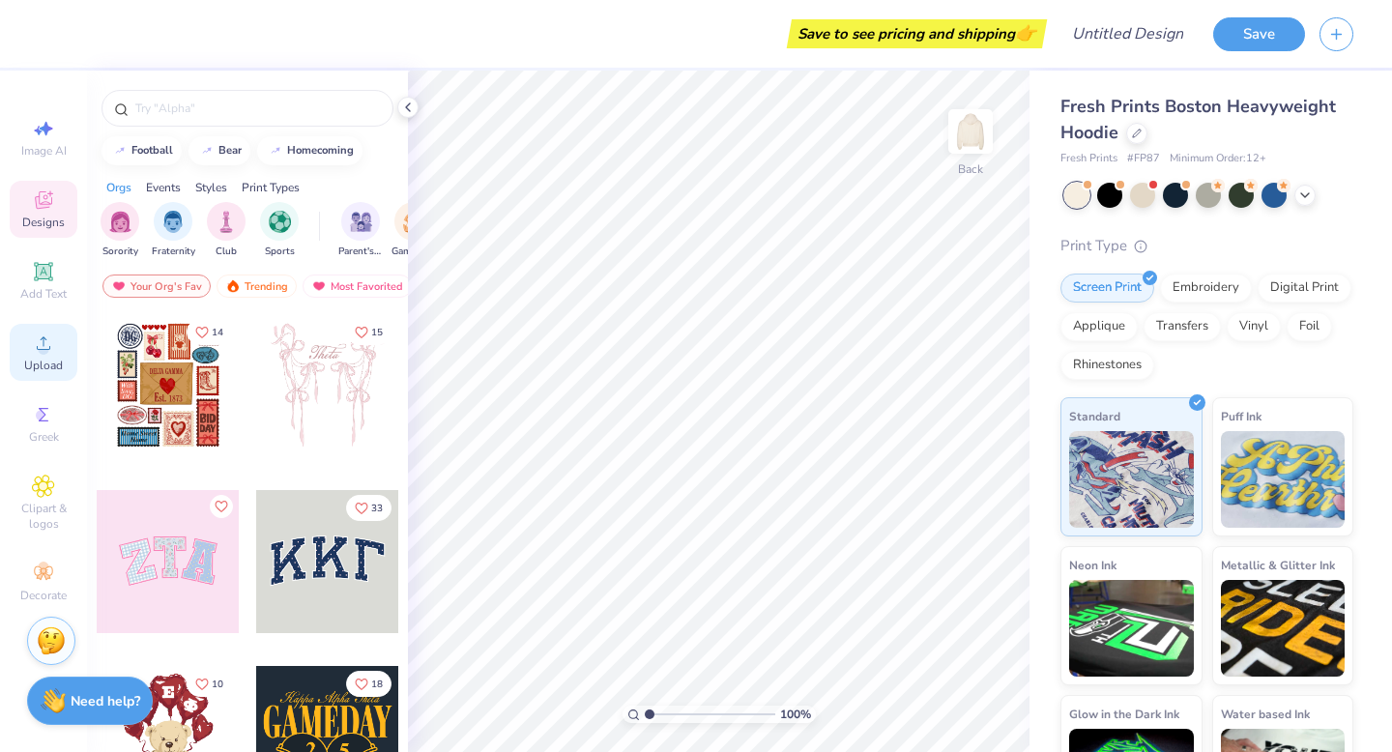
click at [21, 359] on div "Upload" at bounding box center [44, 352] width 68 height 57
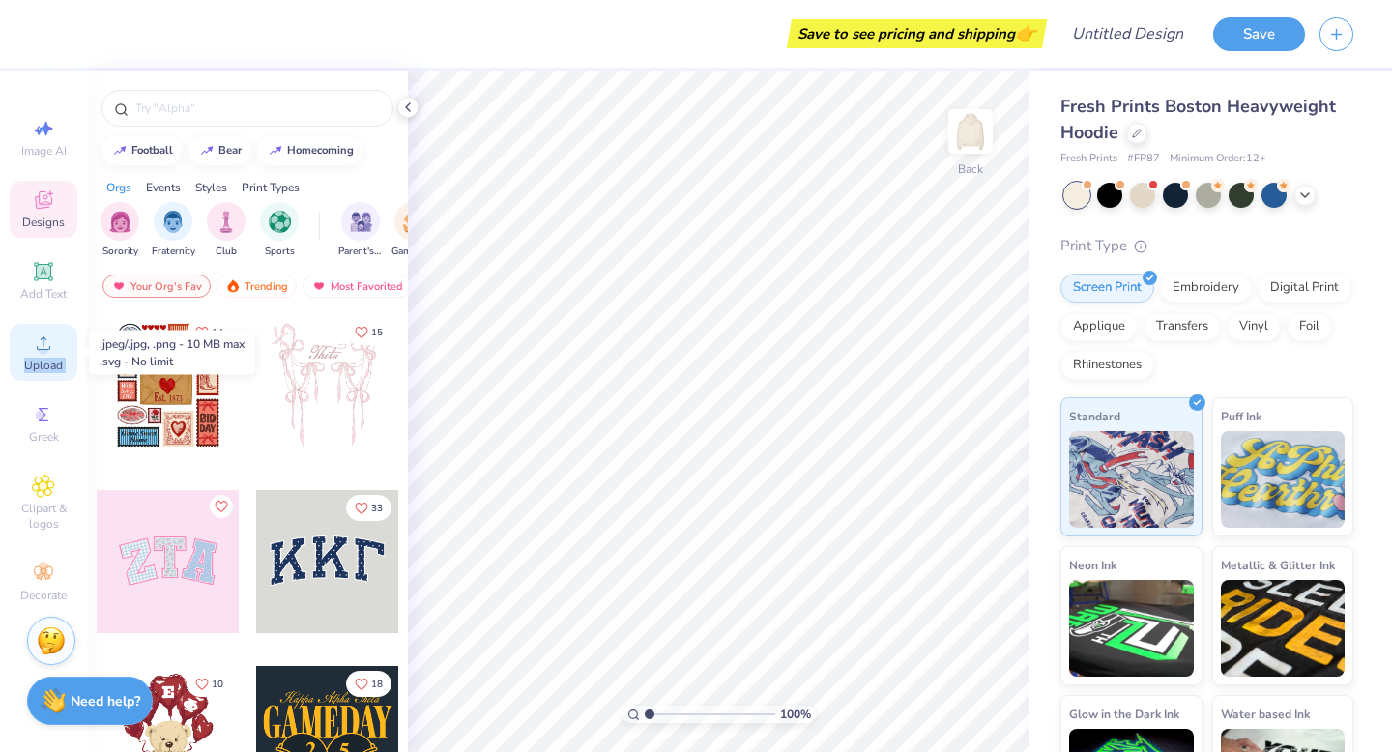
click at [21, 359] on div "Upload" at bounding box center [44, 352] width 68 height 57
click at [30, 364] on span "Upload" at bounding box center [43, 365] width 39 height 15
click at [29, 363] on span "Upload" at bounding box center [43, 365] width 39 height 15
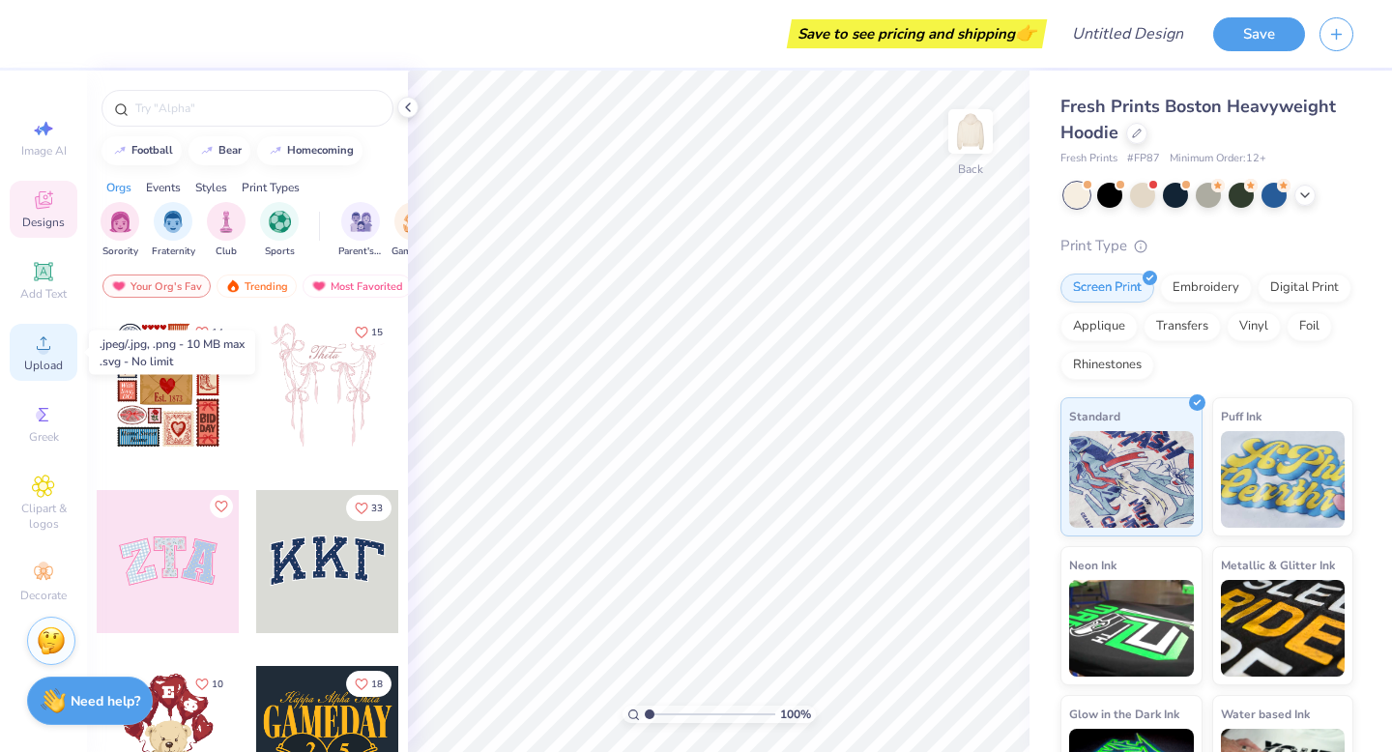
click at [28, 363] on span "Upload" at bounding box center [43, 365] width 39 height 15
click at [26, 363] on span "Upload" at bounding box center [43, 365] width 39 height 15
click at [55, 356] on div "Upload" at bounding box center [44, 352] width 68 height 57
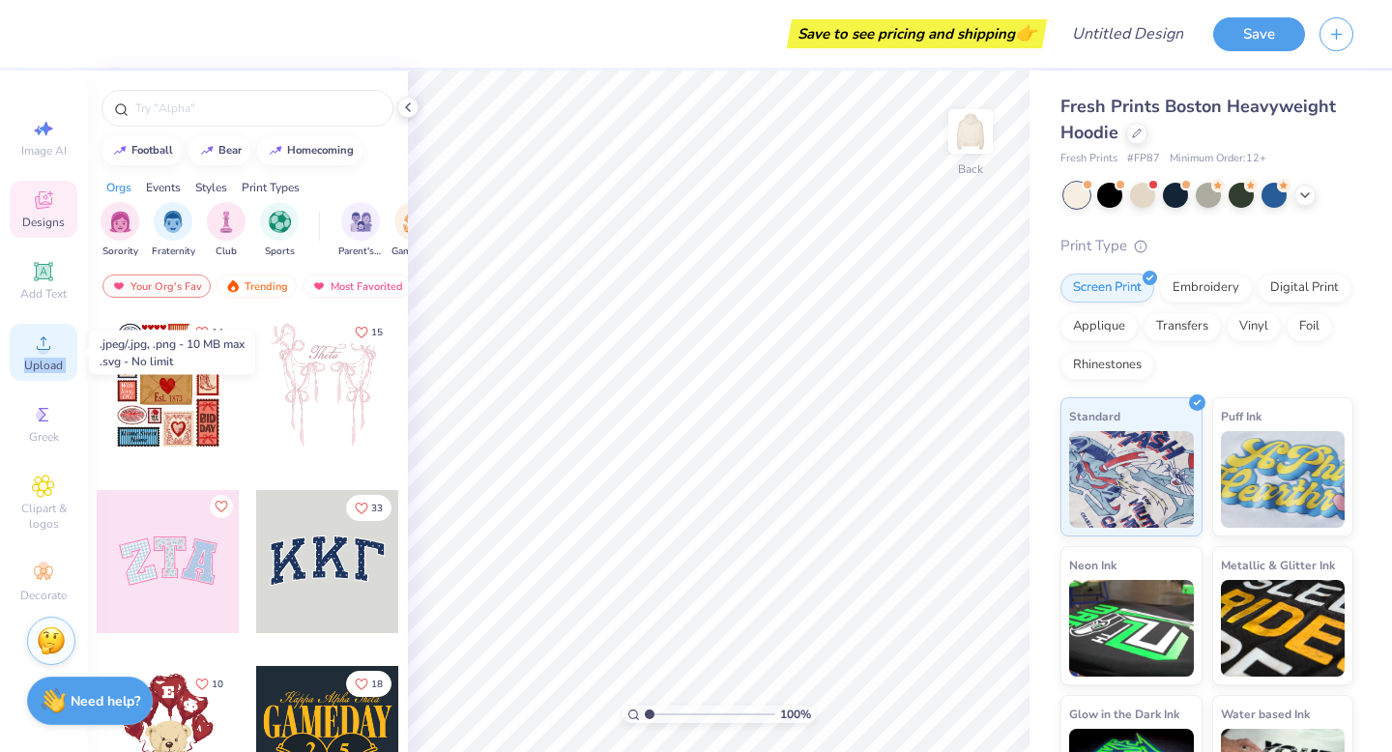
click at [59, 347] on div "Upload" at bounding box center [44, 352] width 68 height 57
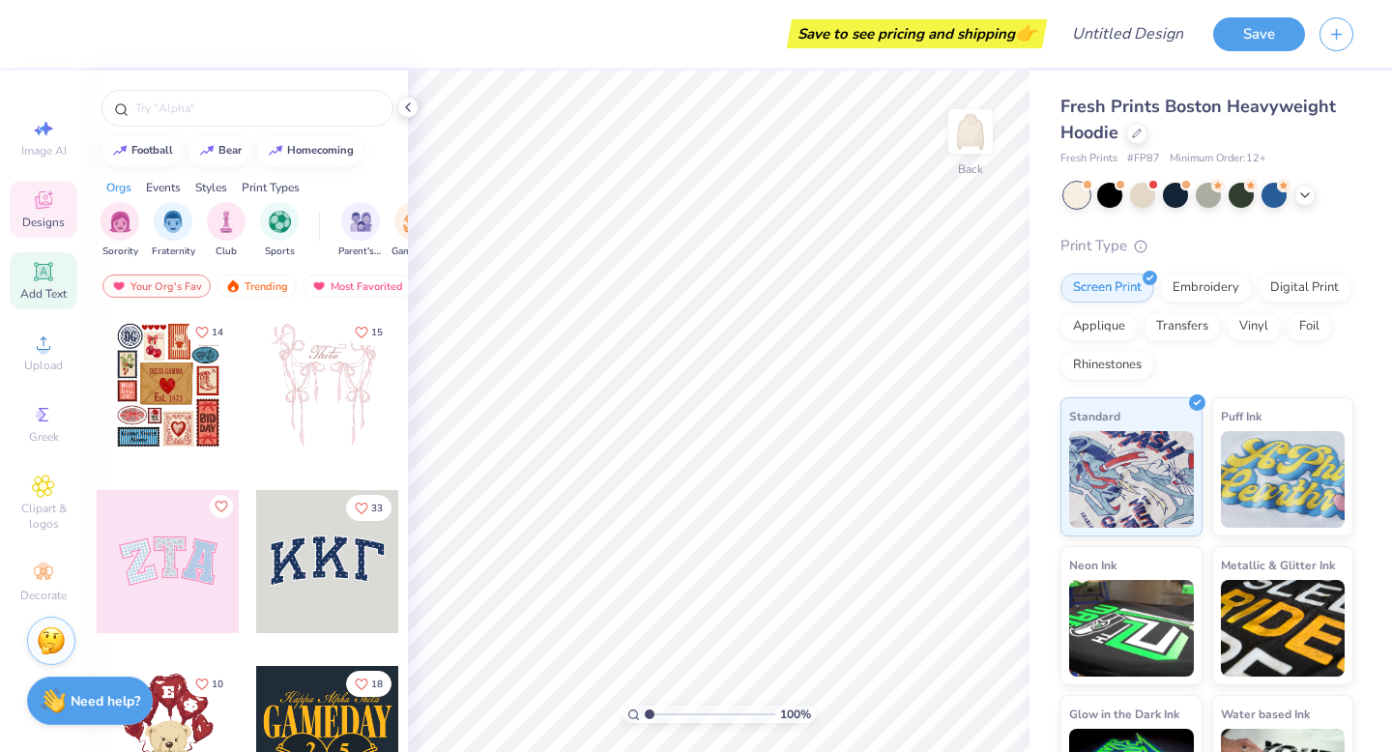
click at [42, 263] on icon at bounding box center [43, 271] width 23 height 23
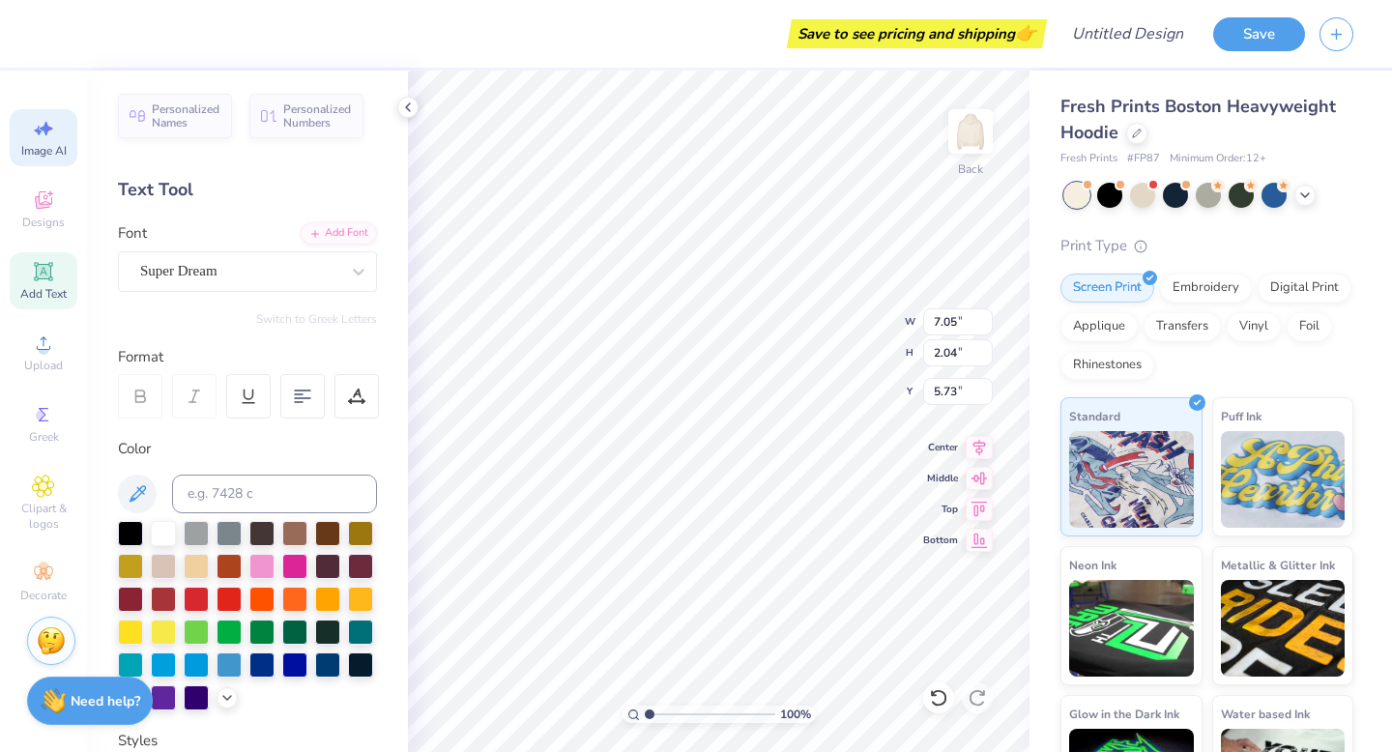
click at [41, 141] on div "Image AI" at bounding box center [44, 137] width 68 height 57
select select "4"
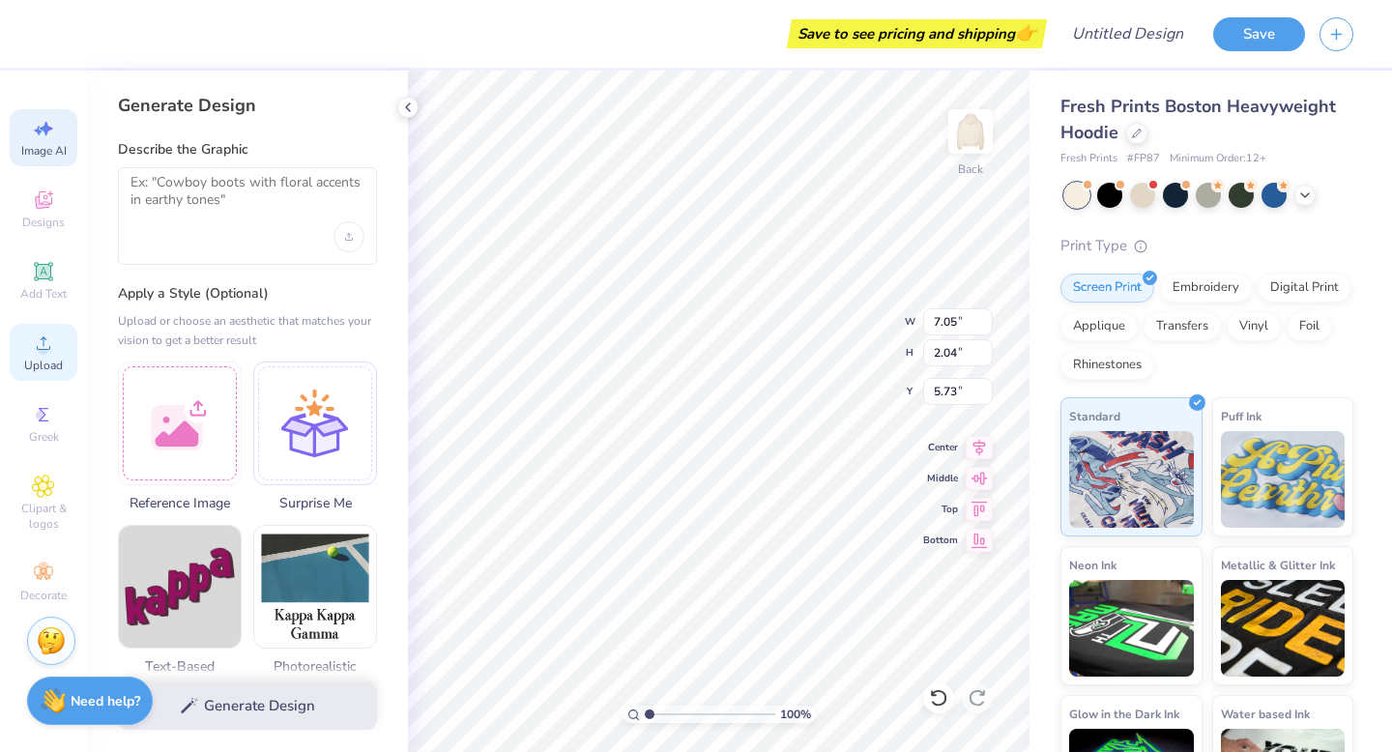
click at [56, 352] on div "Upload" at bounding box center [44, 352] width 68 height 57
click at [200, 430] on div at bounding box center [180, 421] width 124 height 124
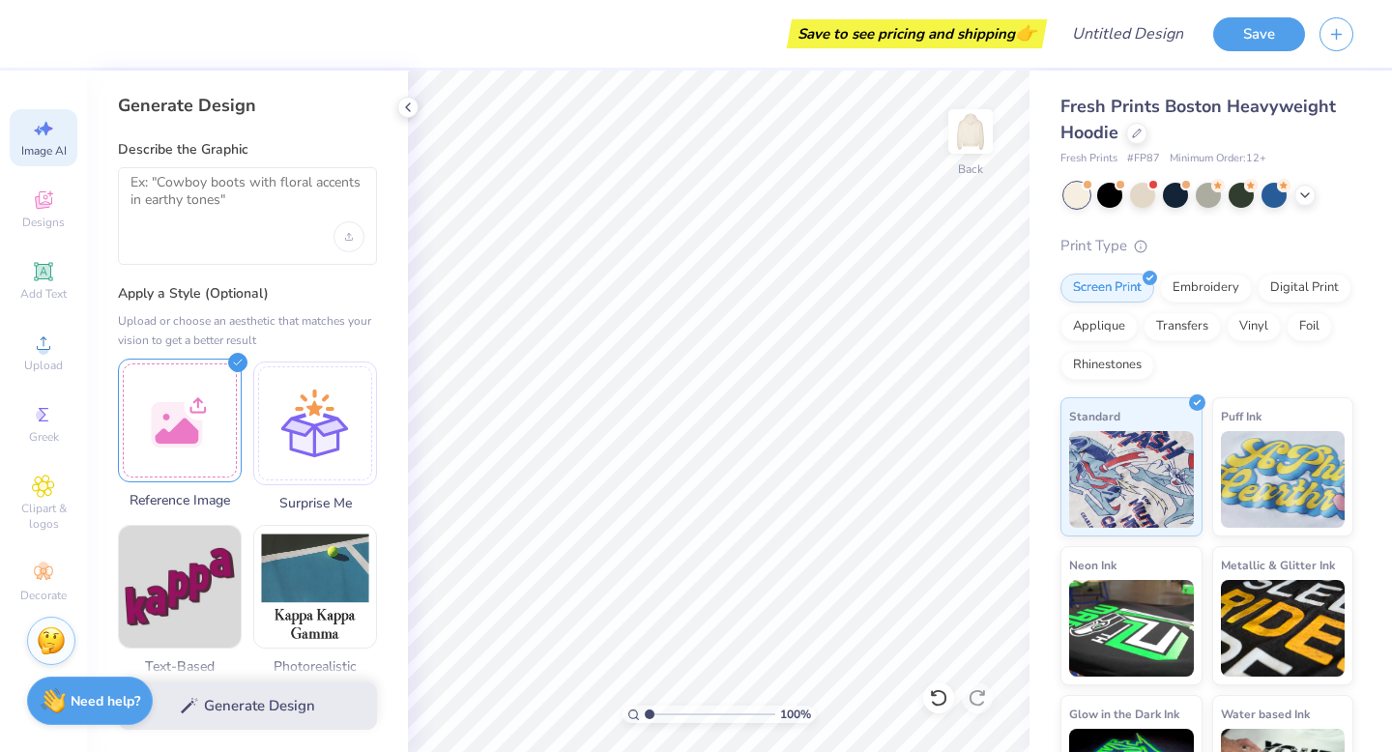
click at [203, 384] on div at bounding box center [180, 421] width 124 height 124
click at [30, 204] on div "Designs" at bounding box center [44, 209] width 68 height 57
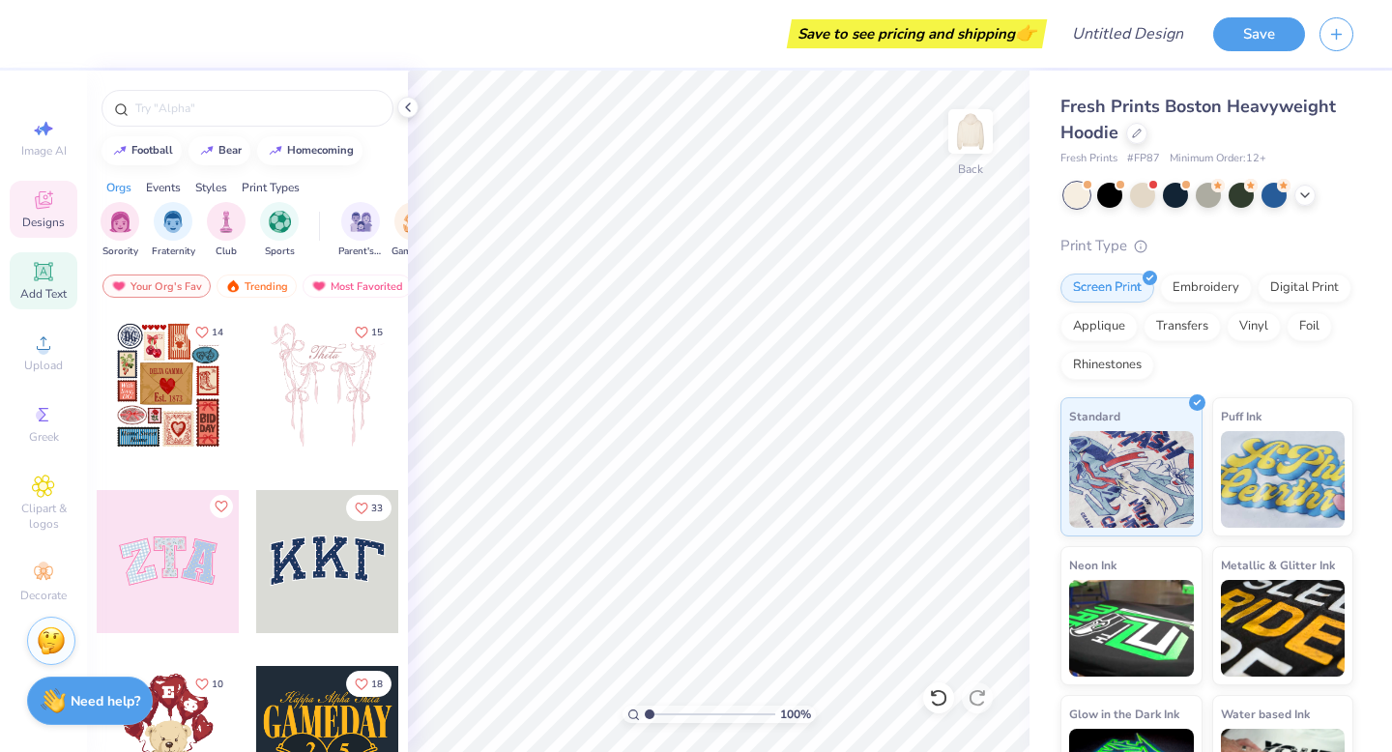
click at [43, 266] on icon at bounding box center [43, 271] width 14 height 14
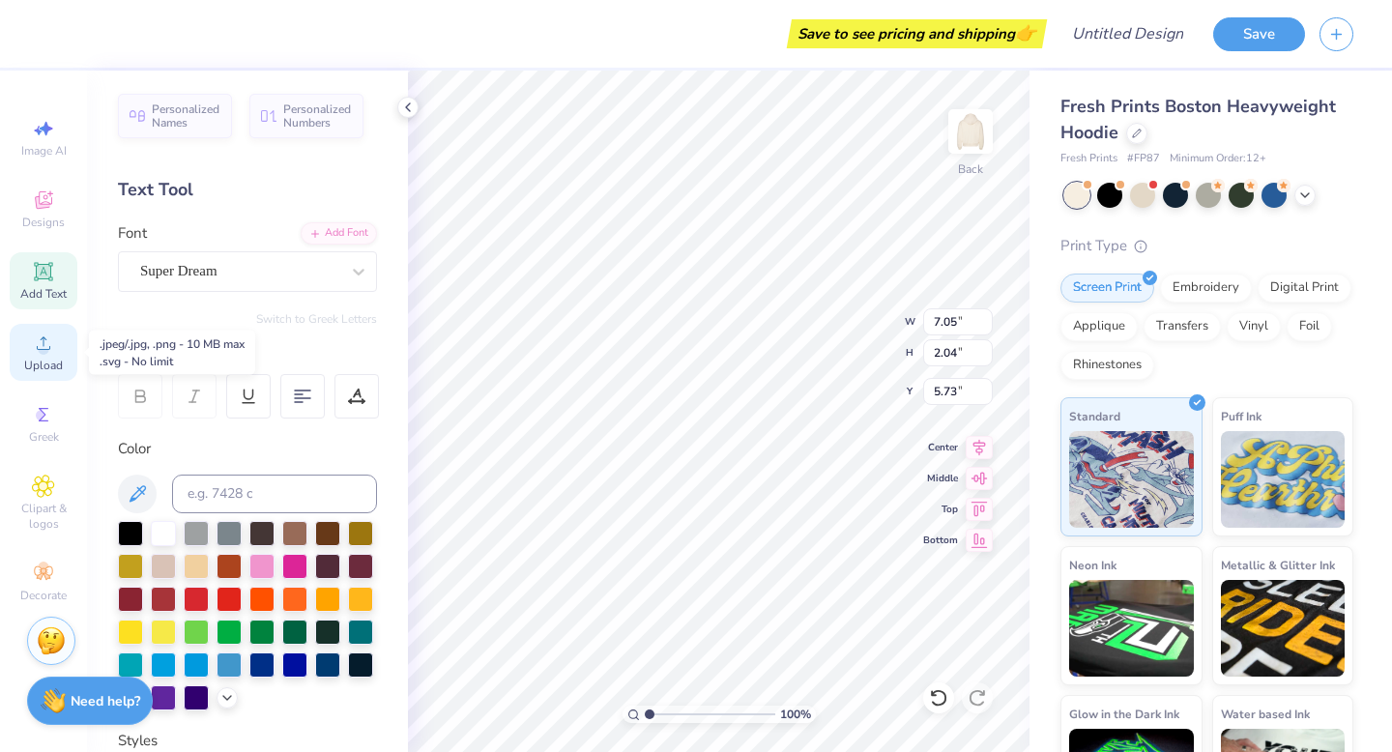
click at [42, 372] on span "Upload" at bounding box center [43, 365] width 39 height 15
click at [40, 372] on span "Upload" at bounding box center [43, 365] width 39 height 15
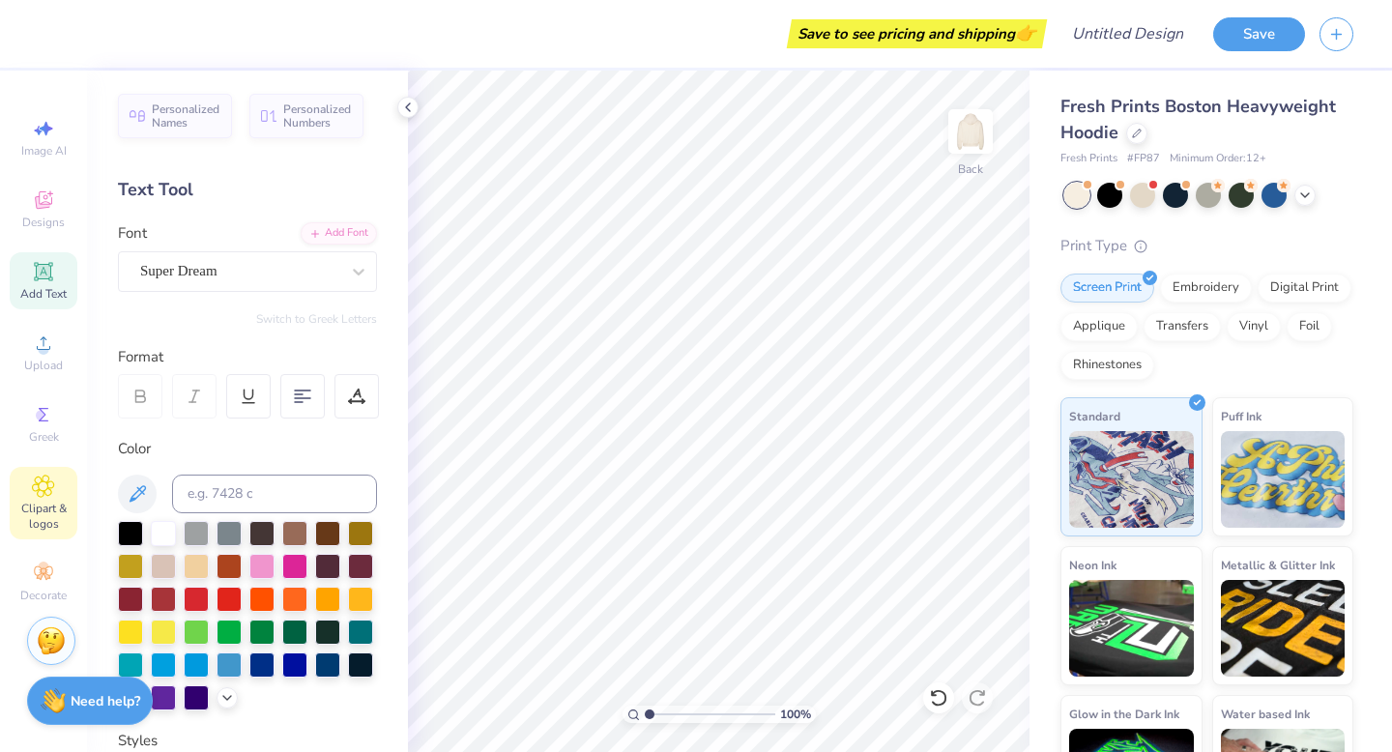
click at [62, 494] on div "Clipart & logos" at bounding box center [44, 503] width 68 height 72
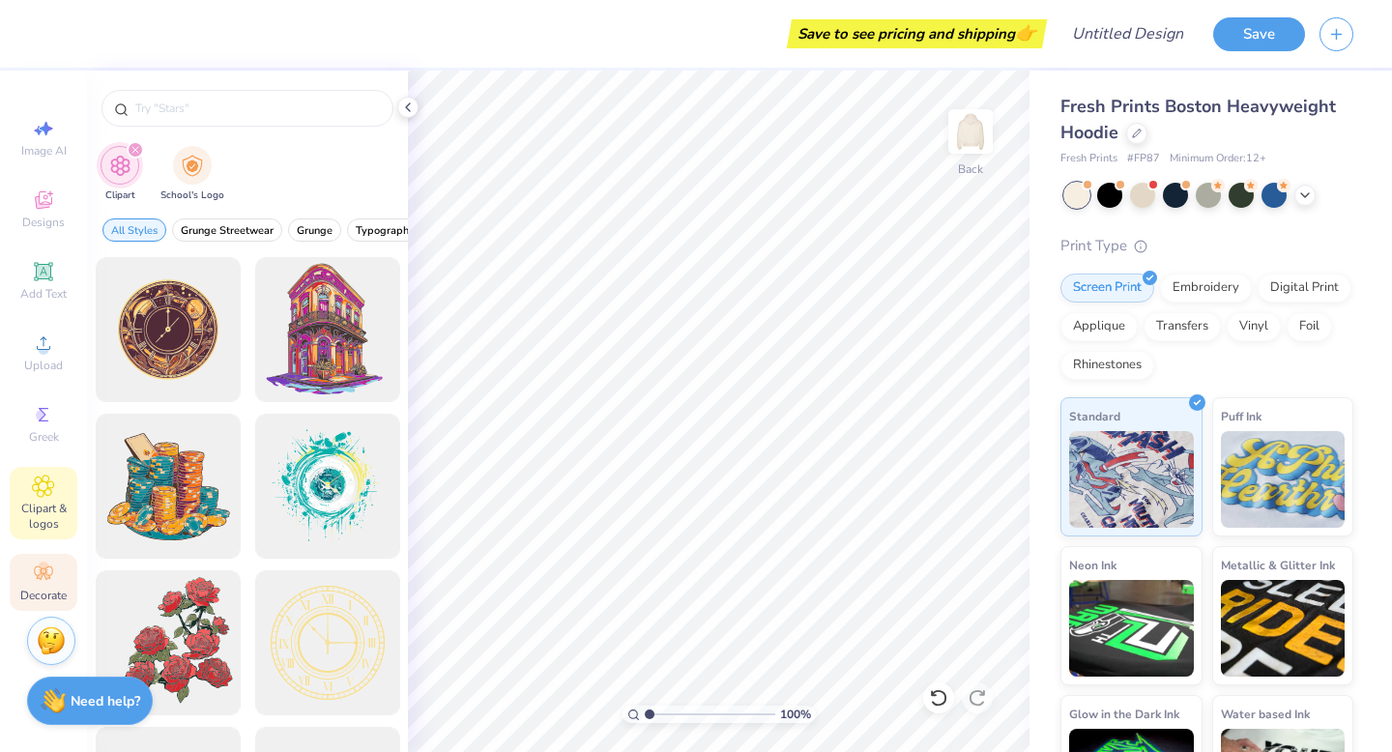
click at [51, 576] on icon at bounding box center [43, 572] width 23 height 23
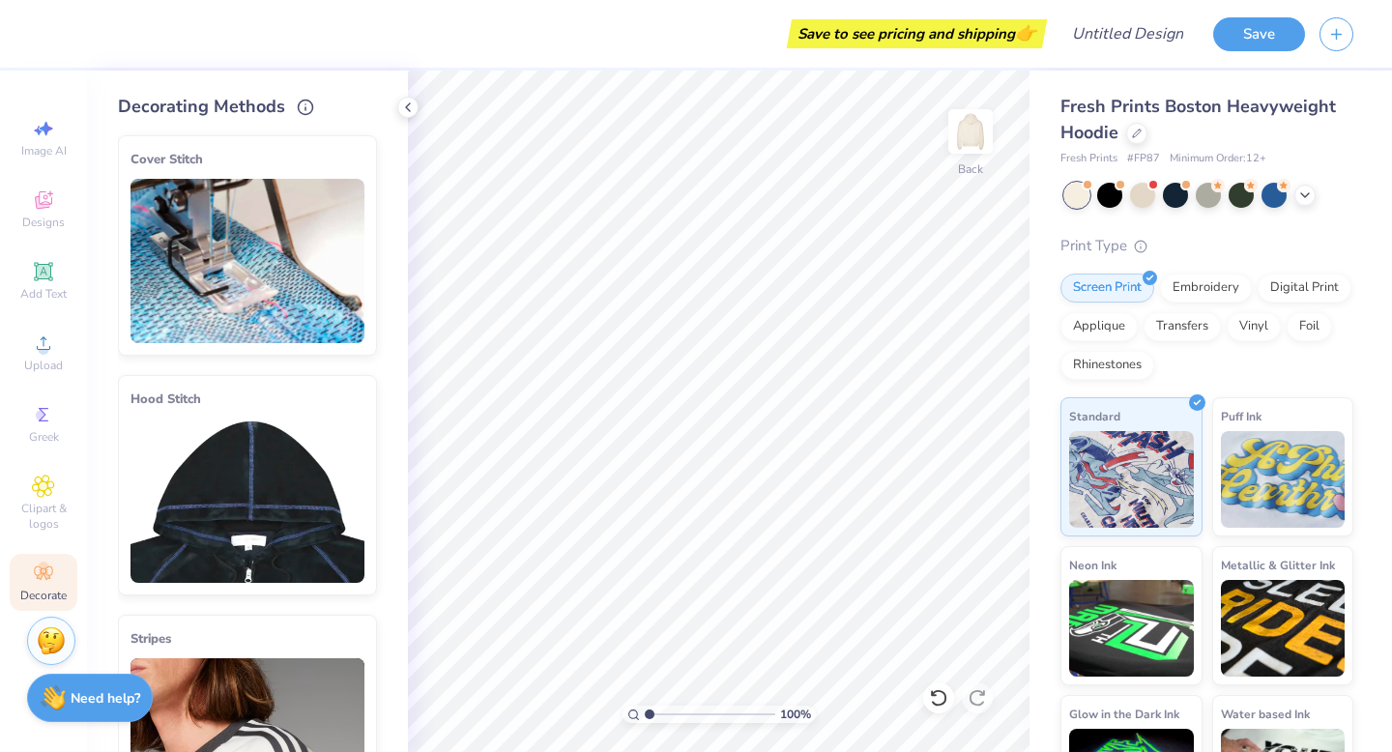
click at [72, 687] on div "Need help? Chat with us." at bounding box center [90, 698] width 126 height 48
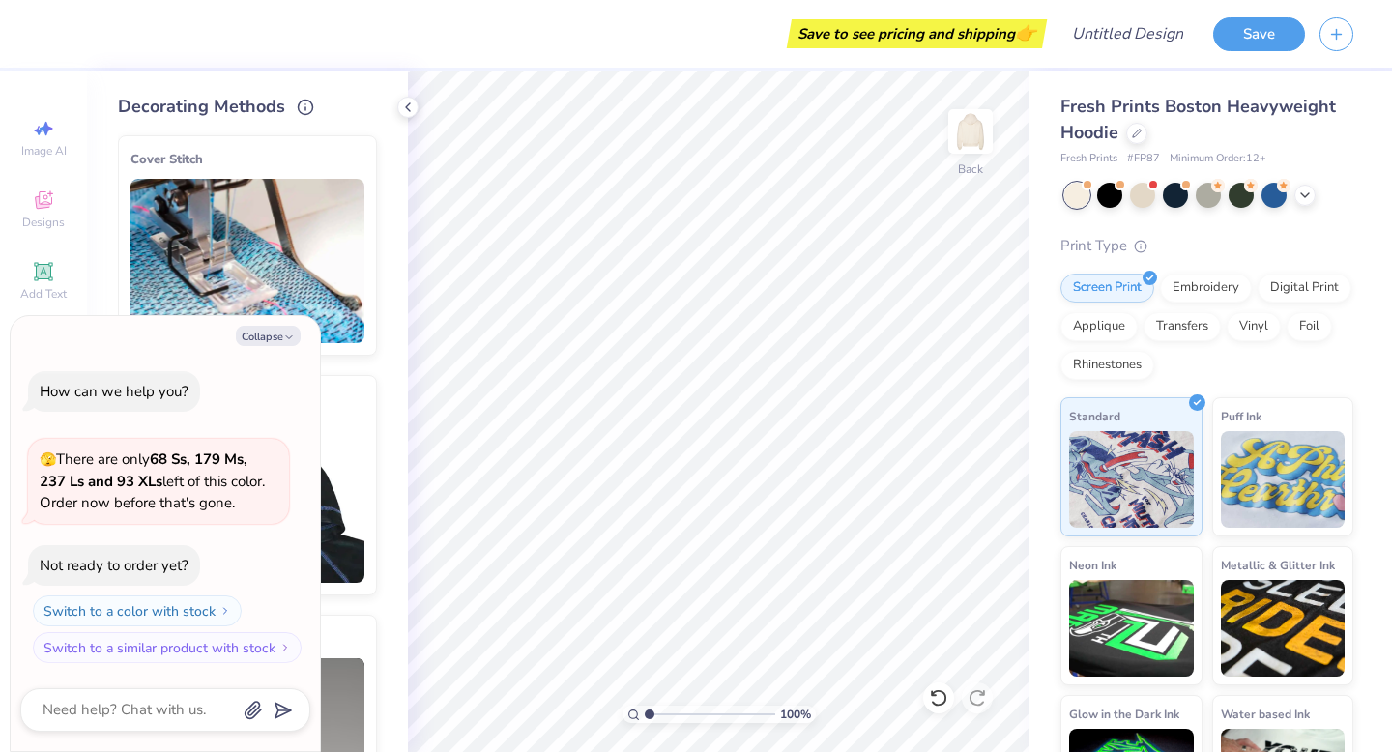
click at [186, 288] on img at bounding box center [247, 261] width 234 height 164
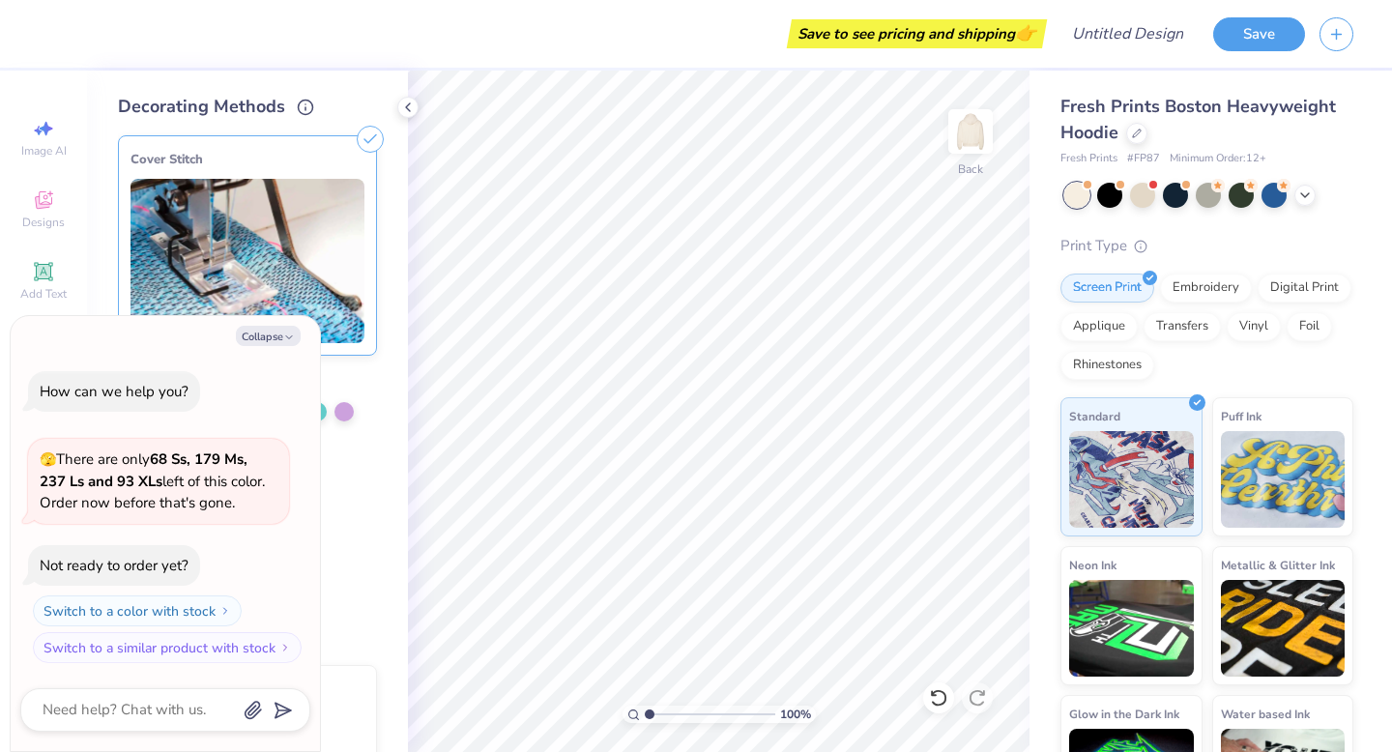
click at [3, 209] on div "Image AI Designs Add Text Upload Greek Clipart & logos Decorate" at bounding box center [43, 411] width 87 height 681
click at [408, 97] on div at bounding box center [407, 107] width 21 height 21
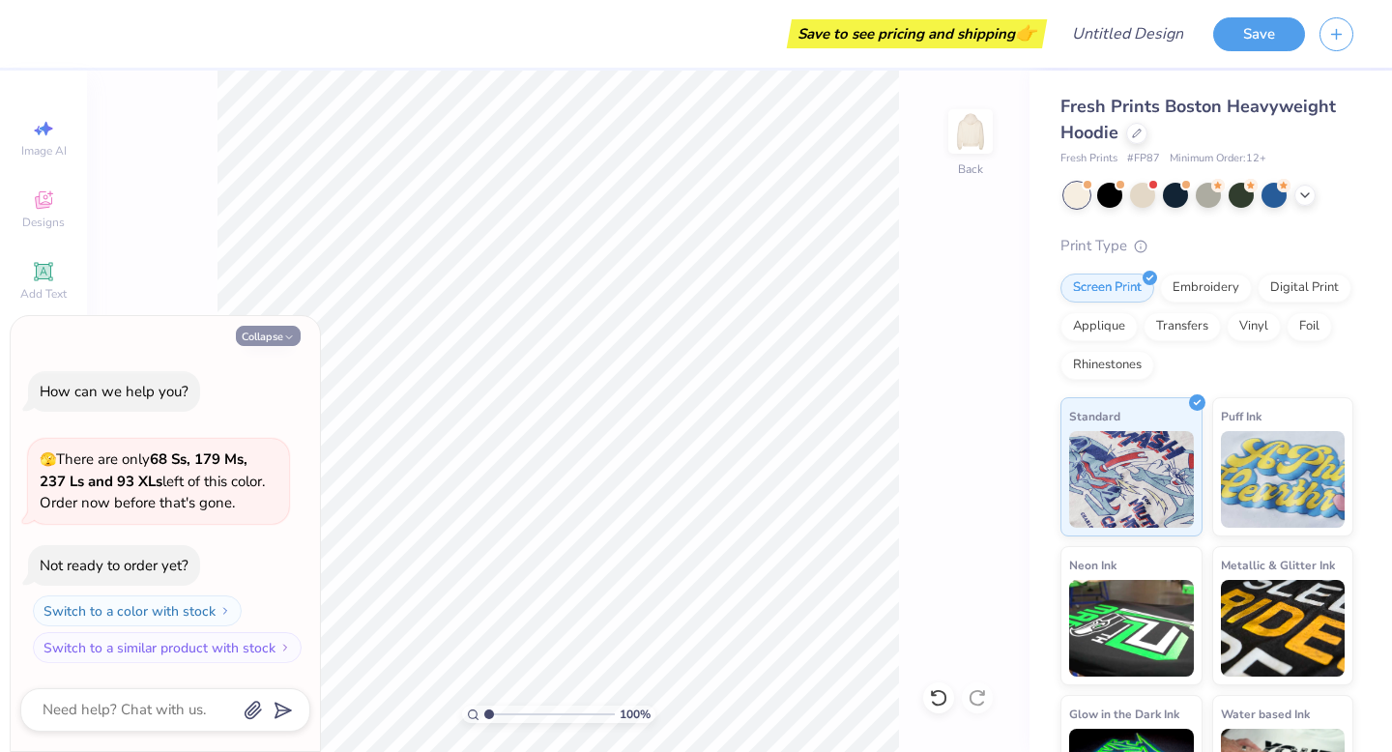
click at [291, 335] on polyline "button" at bounding box center [289, 336] width 6 height 3
type textarea "x"
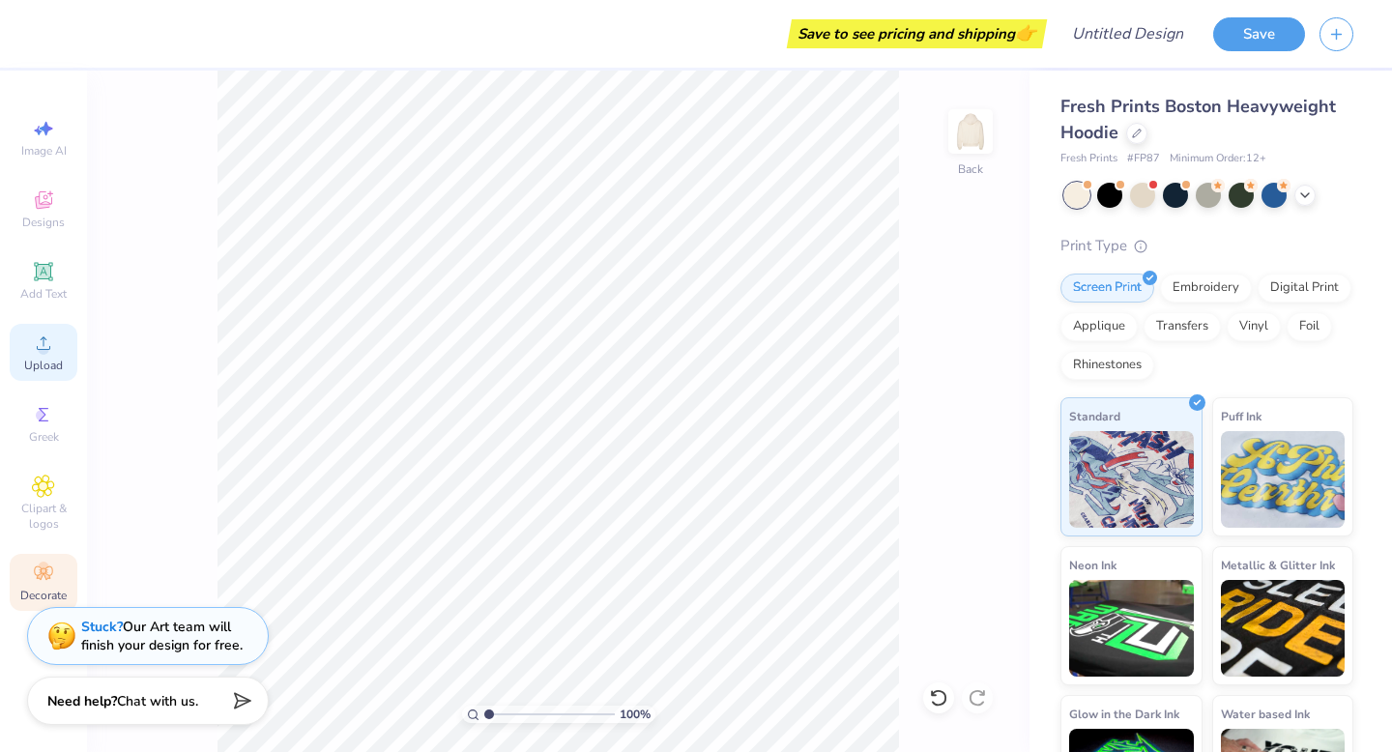
click at [48, 351] on icon at bounding box center [43, 342] width 23 height 23
